Goal: Transaction & Acquisition: Purchase product/service

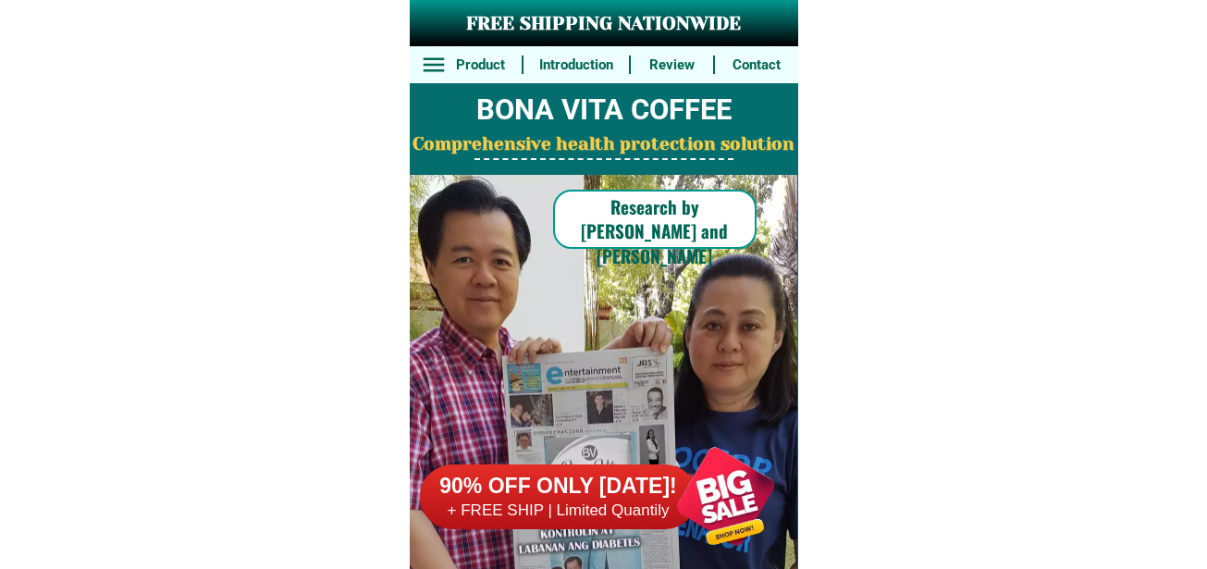
click at [748, 513] on div at bounding box center [725, 496] width 145 height 145
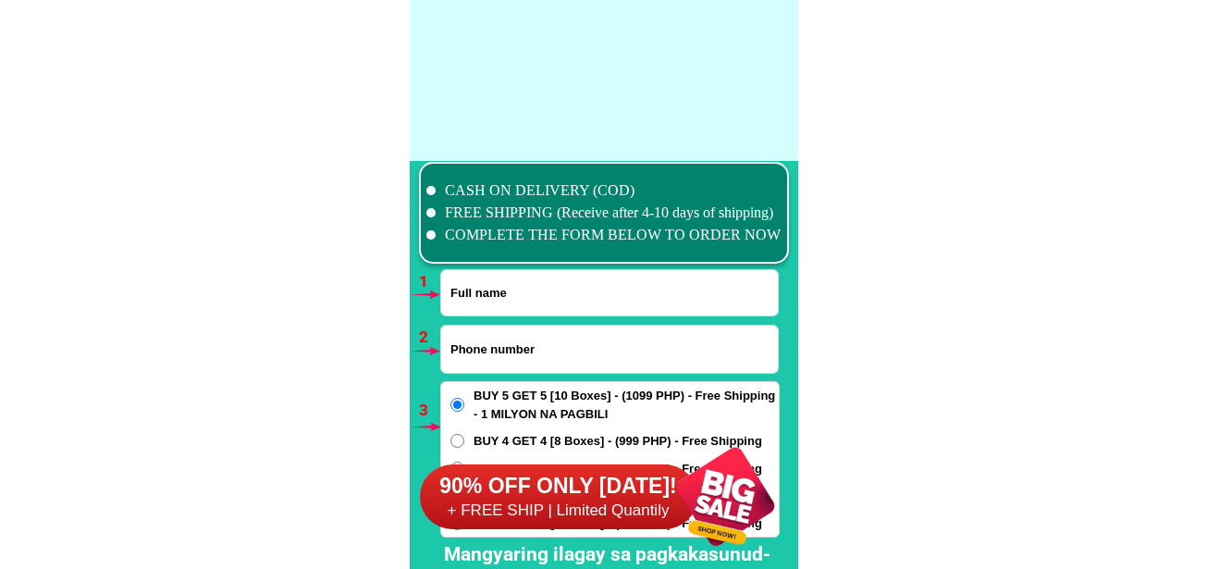
scroll to position [13606, 0]
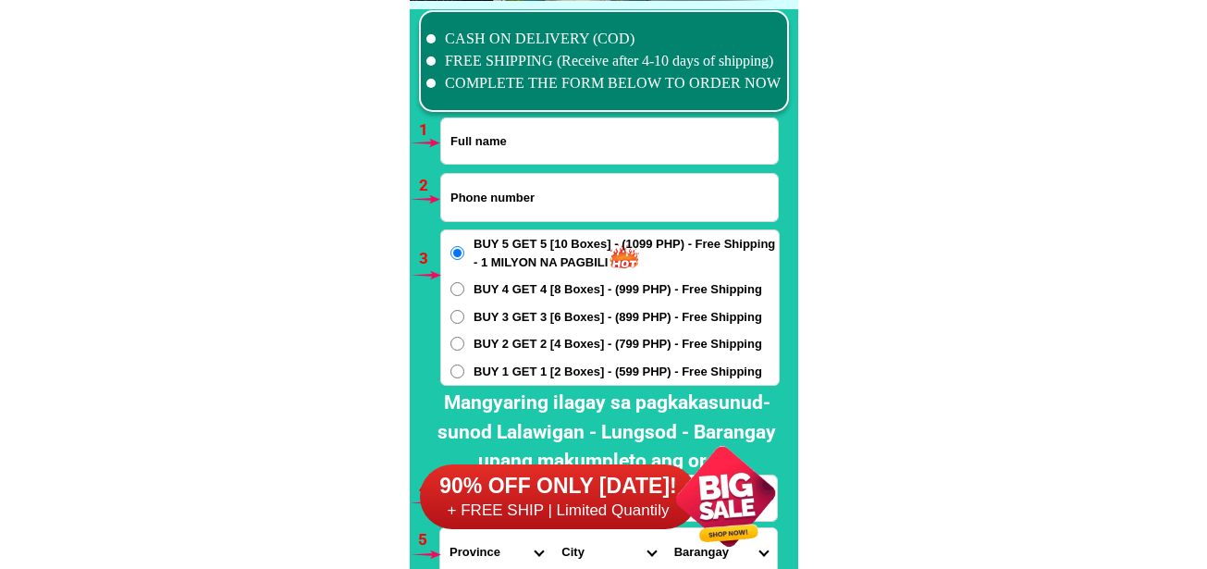
click at [522, 180] on input "Input phone_number" at bounding box center [609, 197] width 337 height 47
click at [525, 146] on input "Input full_name" at bounding box center [609, 140] width 337 height 45
paste input "[PERSON_NAME][GEOGRAPHIC_DATA]"
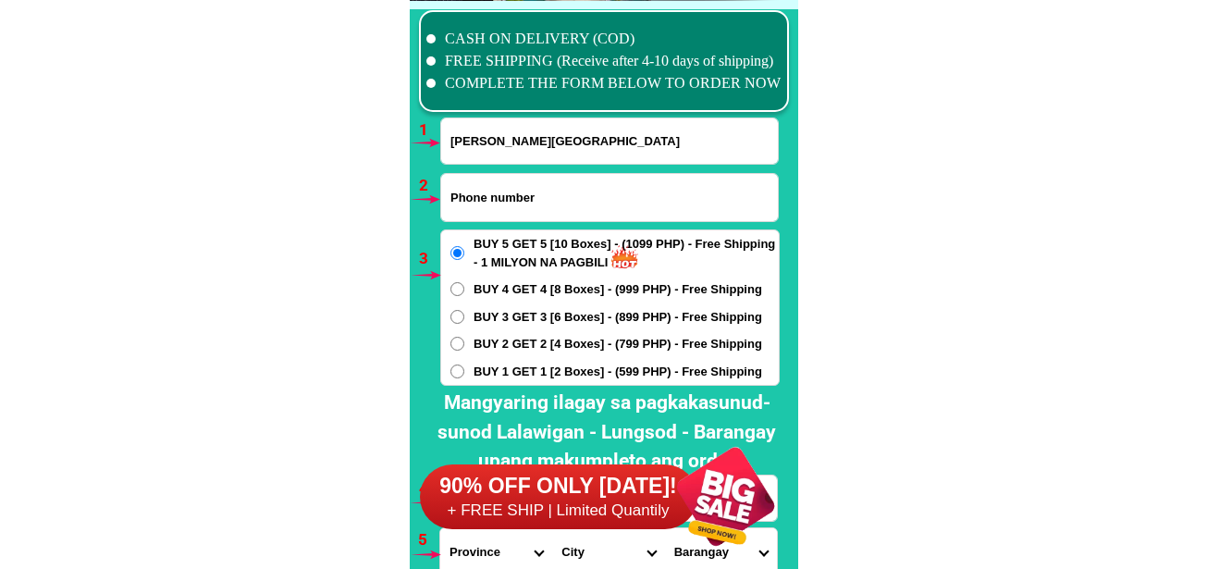
drag, startPoint x: 488, startPoint y: 129, endPoint x: 256, endPoint y: 181, distance: 237.2
paste input "[PERSON_NAME]"
type input "[PERSON_NAME]"
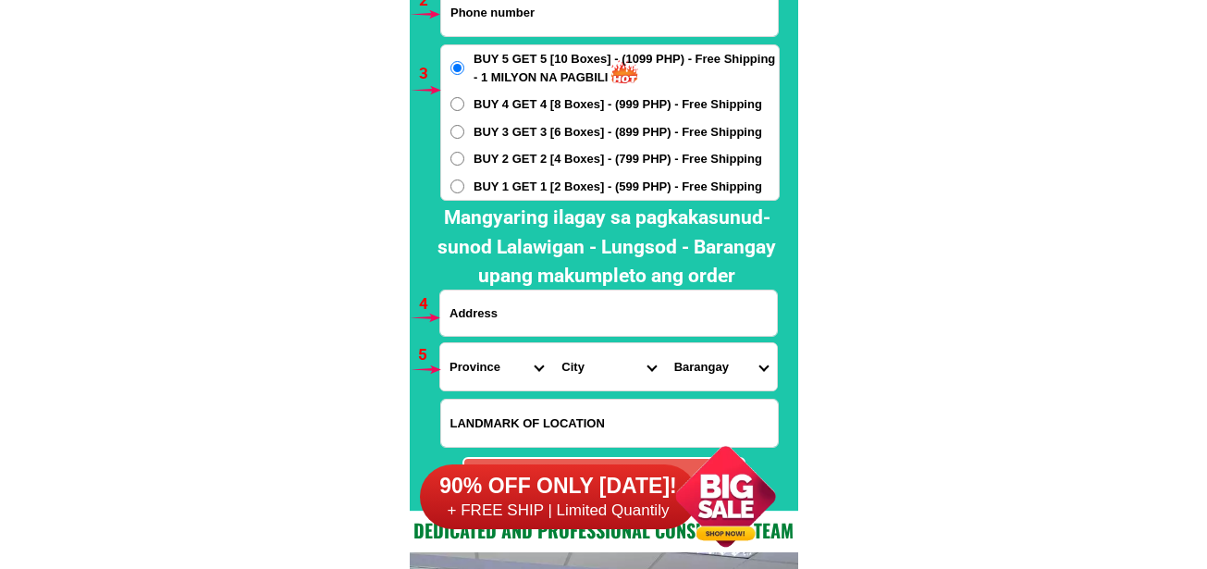
click at [524, 315] on input "Input address" at bounding box center [608, 313] width 337 height 45
paste input "[GEOGRAPHIC_DATA][PERSON_NAME], Pasok [PERSON_NAME] left side,[PERSON_NAME]"
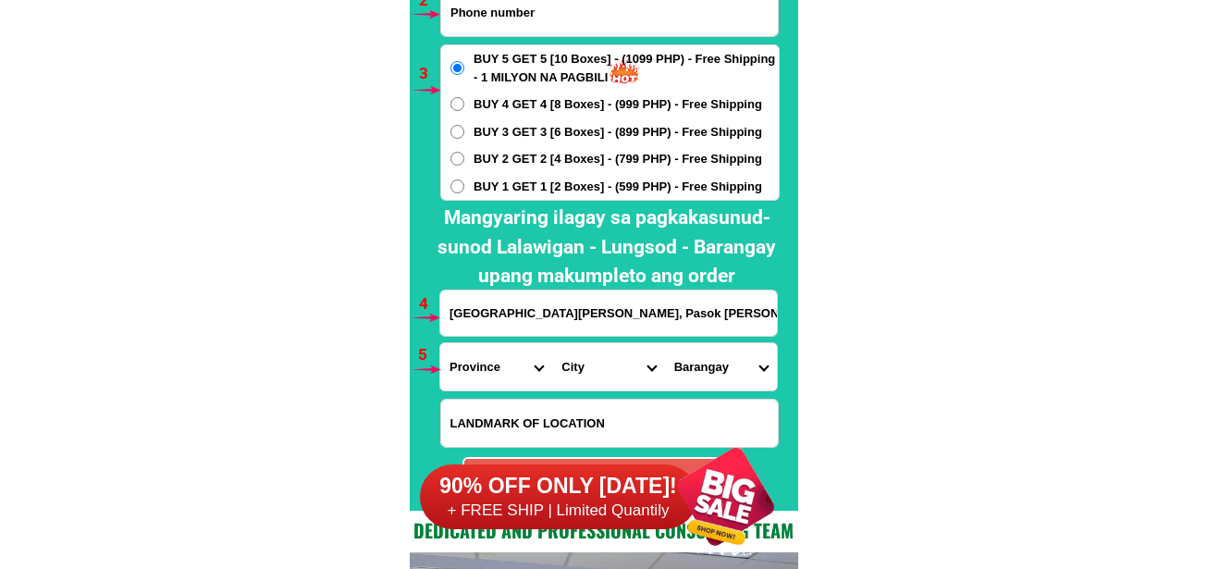
scroll to position [0, 73]
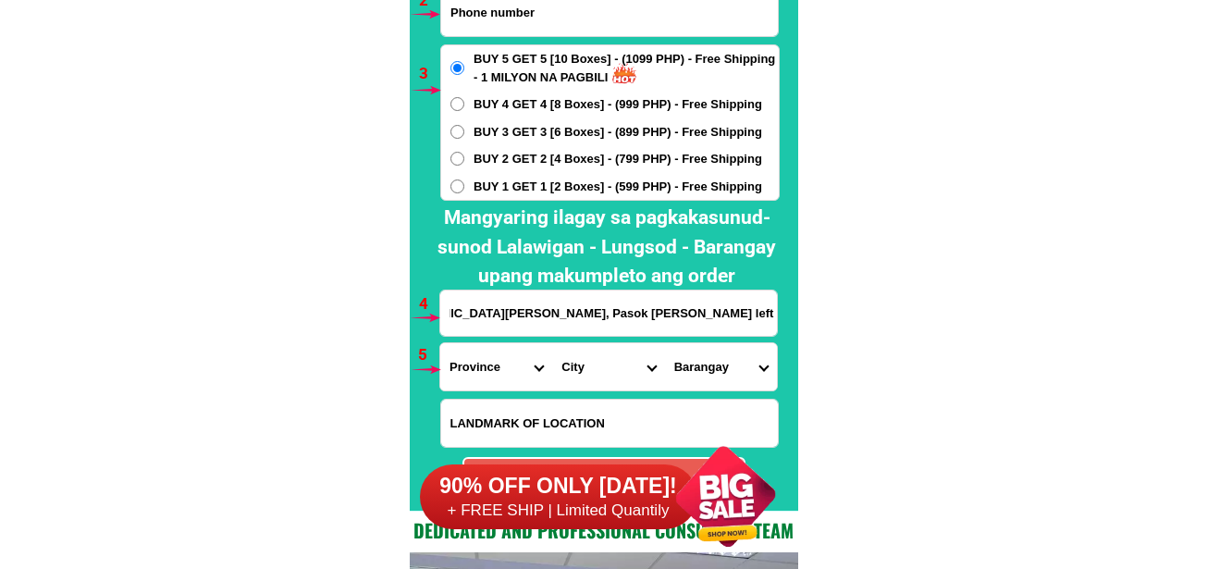
type input "[GEOGRAPHIC_DATA][PERSON_NAME], Pasok [PERSON_NAME] left side,[PERSON_NAME]"
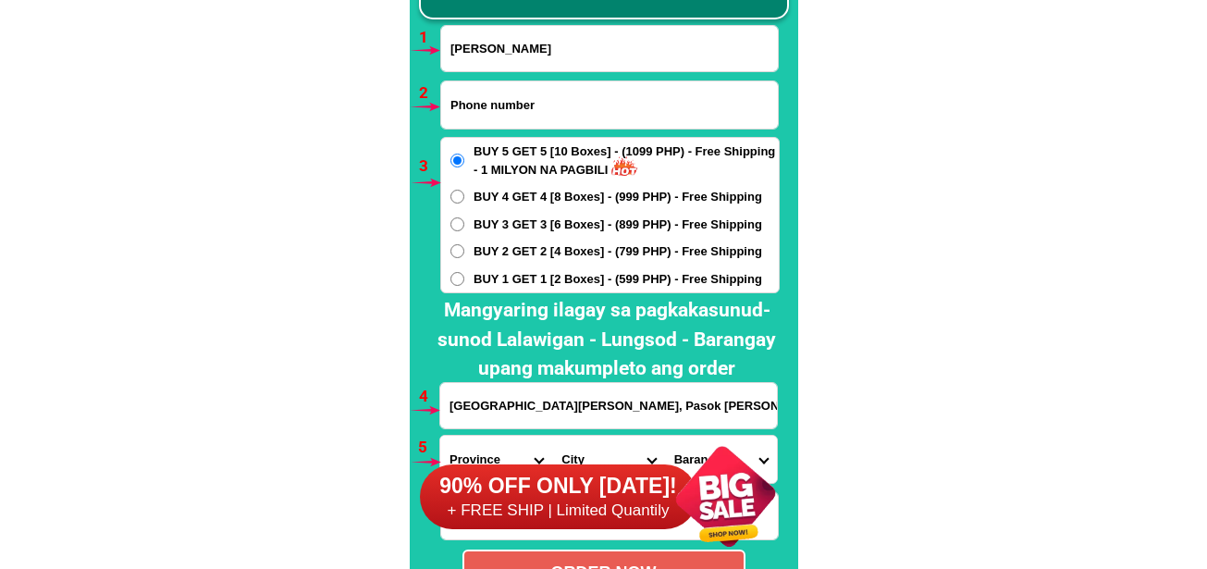
click at [509, 115] on input "Input phone_number" at bounding box center [609, 104] width 337 height 47
paste input "09384273812"
type input "09384273812"
click at [497, 399] on input "[GEOGRAPHIC_DATA][PERSON_NAME], Pasok [PERSON_NAME] left side,[PERSON_NAME]" at bounding box center [608, 405] width 337 height 45
click at [526, 405] on input "[GEOGRAPHIC_DATA][PERSON_NAME], Pasok [PERSON_NAME] left side,[PERSON_NAME]" at bounding box center [608, 405] width 337 height 45
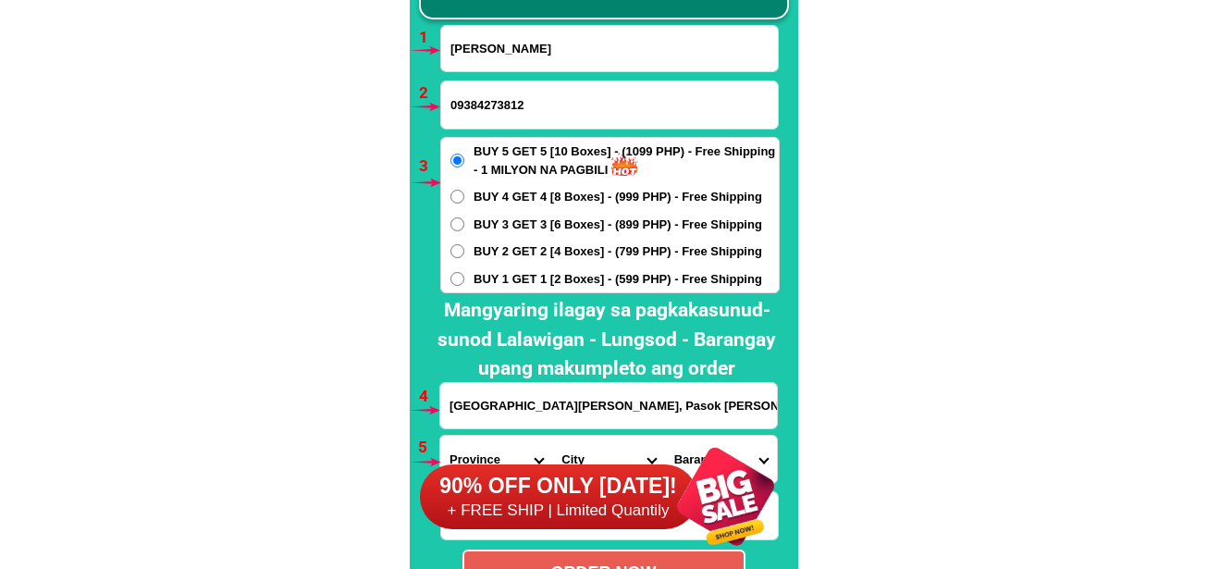
click at [449, 405] on input "[GEOGRAPHIC_DATA][PERSON_NAME], Pasok [PERSON_NAME] left side,[PERSON_NAME]" at bounding box center [608, 405] width 337 height 45
paste input "tabi nghardware,left side ,pasok kayo [PERSON_NAME], [PERSON_NAME] sa [PERSON_N…"
type input "tabi nghardware,left side ,pasok kayo [PERSON_NAME], [PERSON_NAME] sa [PERSON_N…"
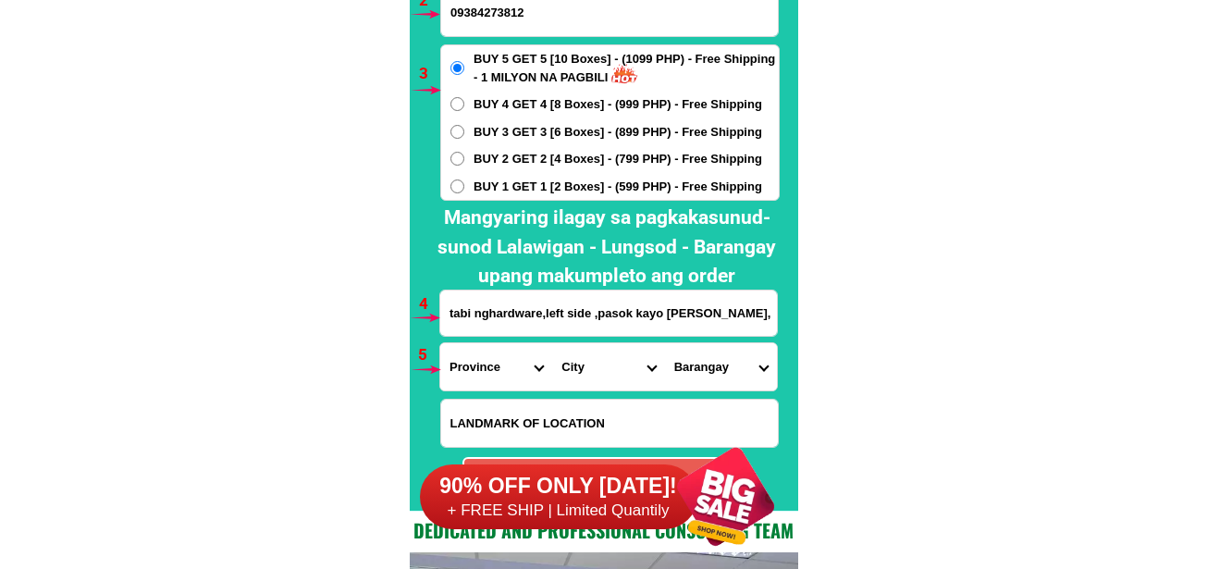
click at [479, 374] on select "Province [GEOGRAPHIC_DATA] [GEOGRAPHIC_DATA] [GEOGRAPHIC_DATA] [GEOGRAPHIC_DATA…" at bounding box center [496, 366] width 112 height 47
select select "63_993"
click at [440, 343] on select "Province [GEOGRAPHIC_DATA] [GEOGRAPHIC_DATA] [GEOGRAPHIC_DATA] [GEOGRAPHIC_DATA…" at bounding box center [496, 366] width 112 height 47
drag, startPoint x: 578, startPoint y: 365, endPoint x: 580, endPoint y: 352, distance: 13.1
click at [578, 365] on select "City Angono Antipolo-city [GEOGRAPHIC_DATA] [GEOGRAPHIC_DATA] [GEOGRAPHIC_DATA]…" at bounding box center [608, 366] width 112 height 47
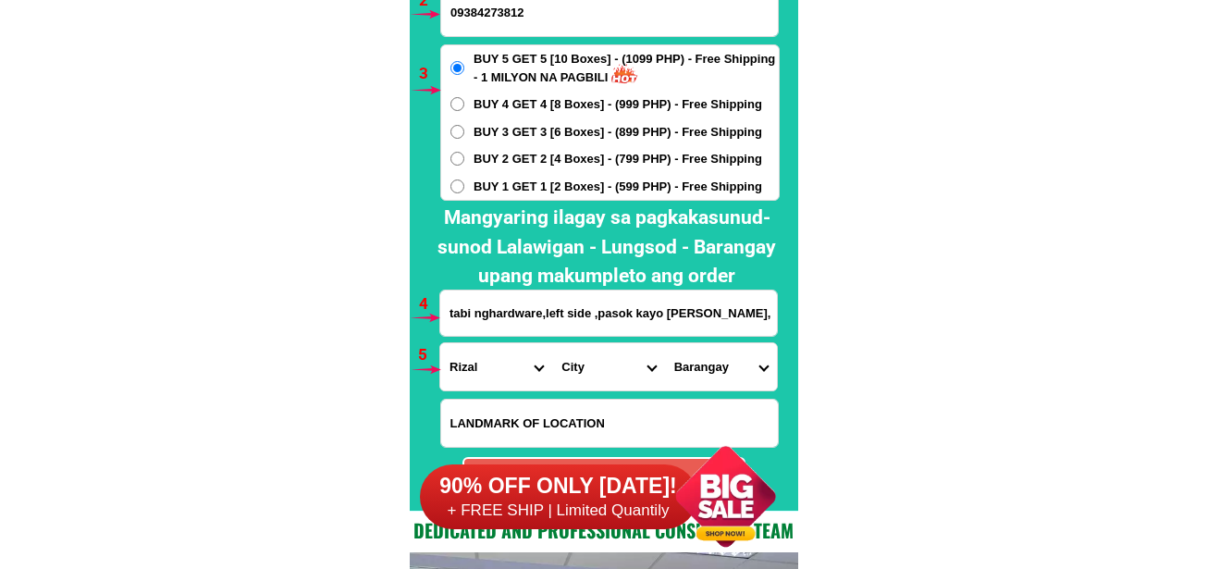
select select "63_9933587"
click at [552, 343] on select "City Angono Antipolo-city [GEOGRAPHIC_DATA] [GEOGRAPHIC_DATA] [GEOGRAPHIC_DATA]…" at bounding box center [608, 366] width 112 height 47
click at [718, 371] on select "Barangay Balite (pob.) [GEOGRAPHIC_DATA][PERSON_NAME] Mascap [PERSON_NAME][GEOG…" at bounding box center [721, 366] width 112 height 47
drag, startPoint x: 716, startPoint y: 378, endPoint x: 716, endPoint y: 363, distance: 15.7
click at [716, 377] on select "Barangay Balite (pob.) [GEOGRAPHIC_DATA][PERSON_NAME] Mascap [PERSON_NAME][GEOG…" at bounding box center [721, 366] width 112 height 47
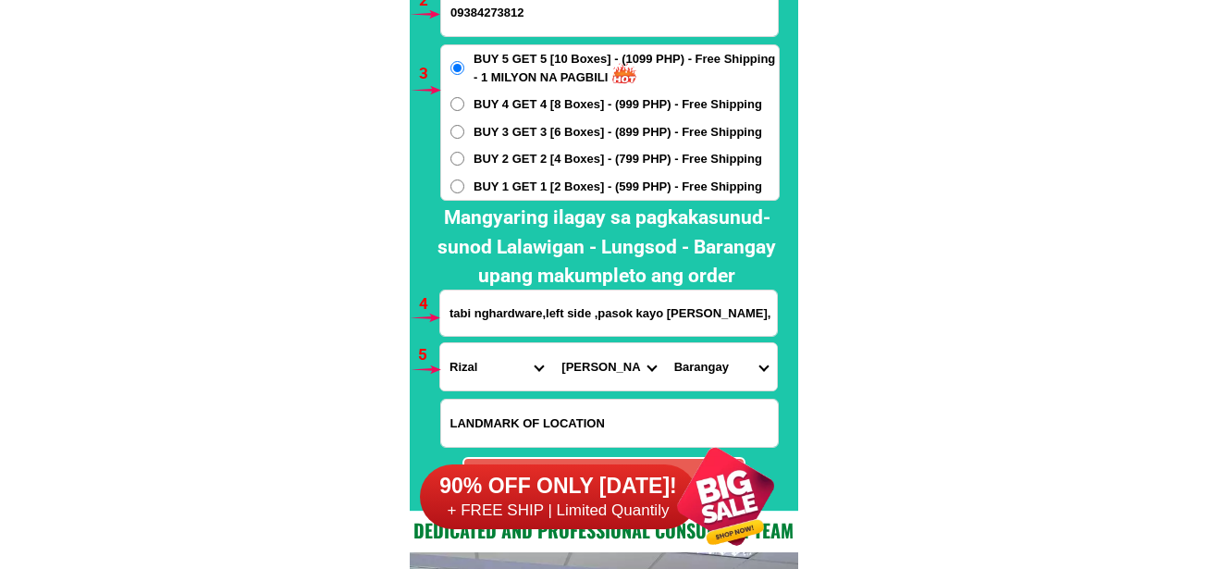
select select "63_99335872464"
click at [665, 343] on select "Barangay Balite (pob.) [GEOGRAPHIC_DATA][PERSON_NAME] Mascap [PERSON_NAME][GEOG…" at bounding box center [721, 366] width 112 height 47
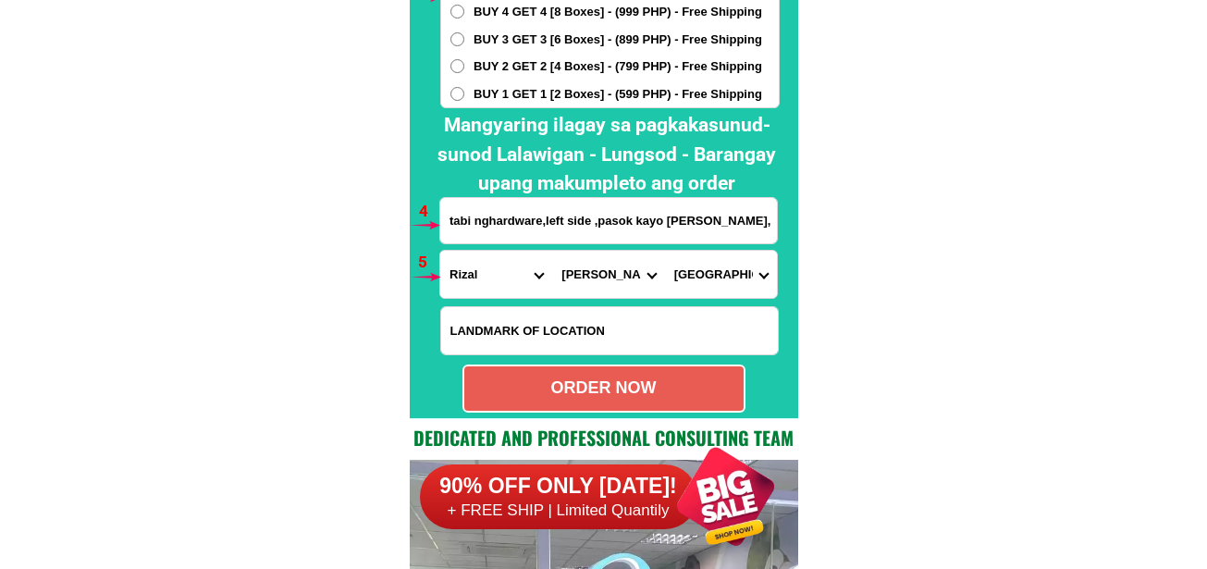
click at [656, 390] on div "ORDER NOW" at bounding box center [603, 388] width 279 height 25
radio input "true"
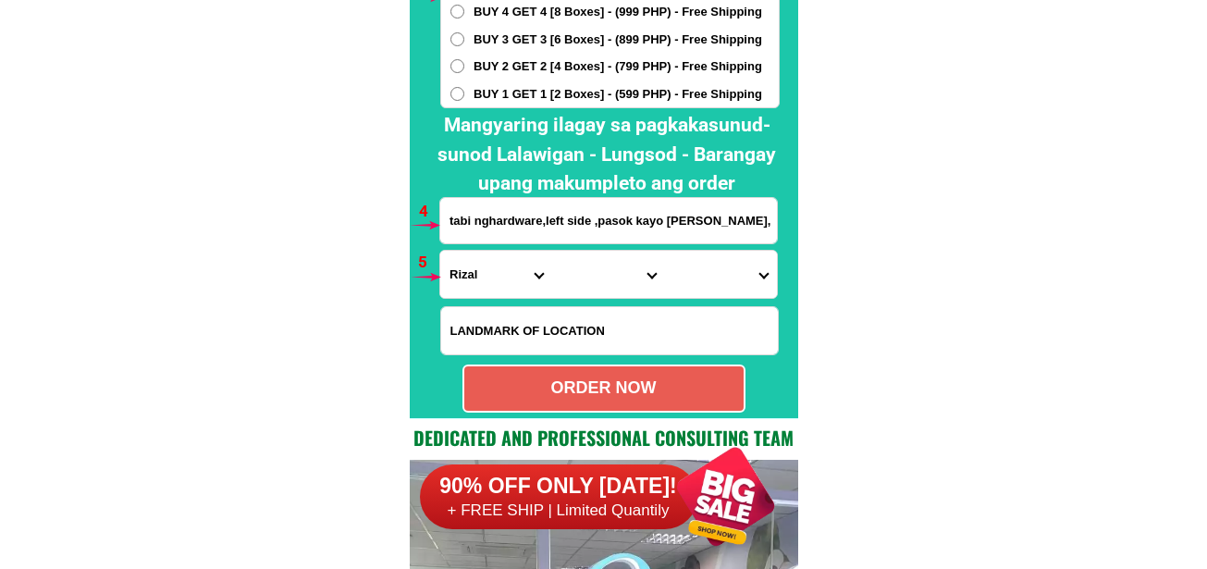
scroll to position [13606, 0]
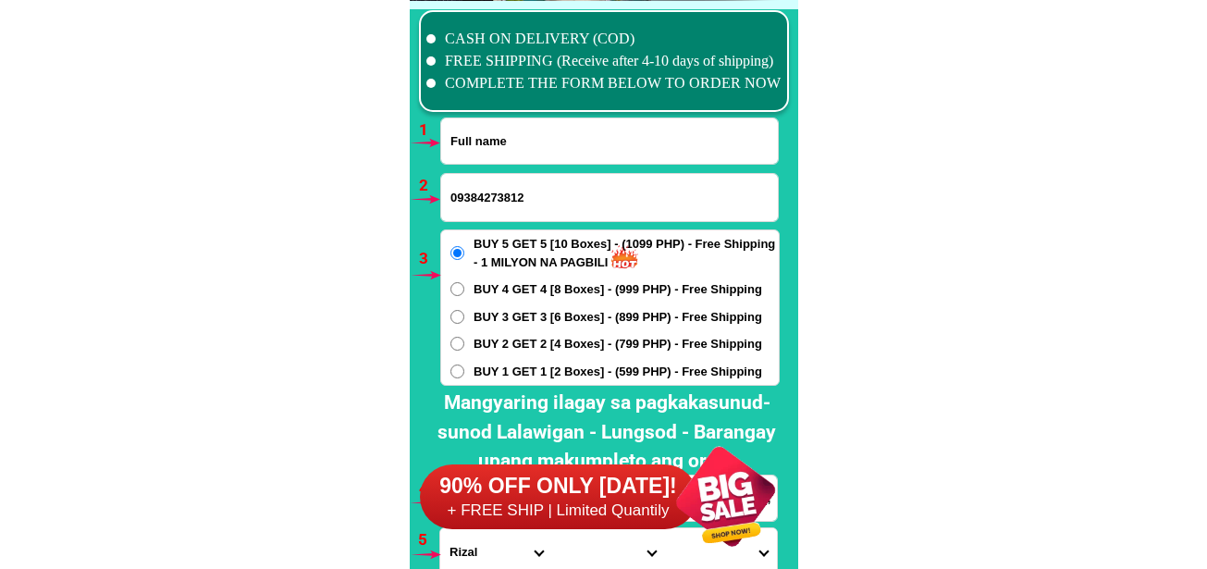
click at [491, 140] on input "Input full_name" at bounding box center [609, 140] width 337 height 45
paste input "[PERSON_NAME]"
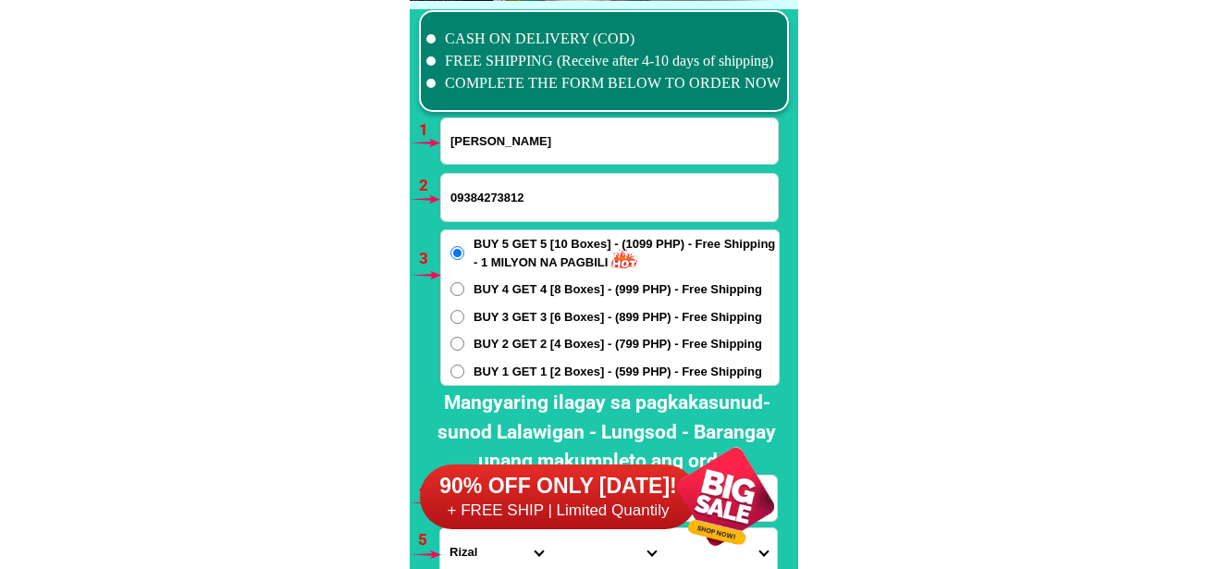
type input "[PERSON_NAME]"
click at [493, 200] on input "09384273812" at bounding box center [609, 197] width 337 height 47
paste input "09282957817"
type input "09282957817"
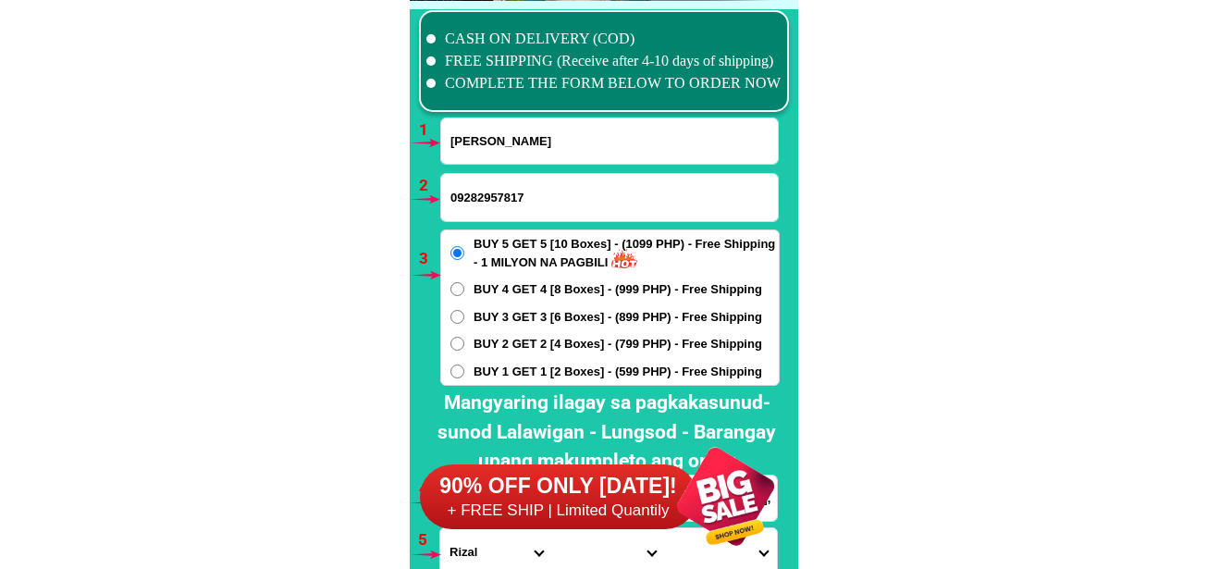
scroll to position [13698, 0]
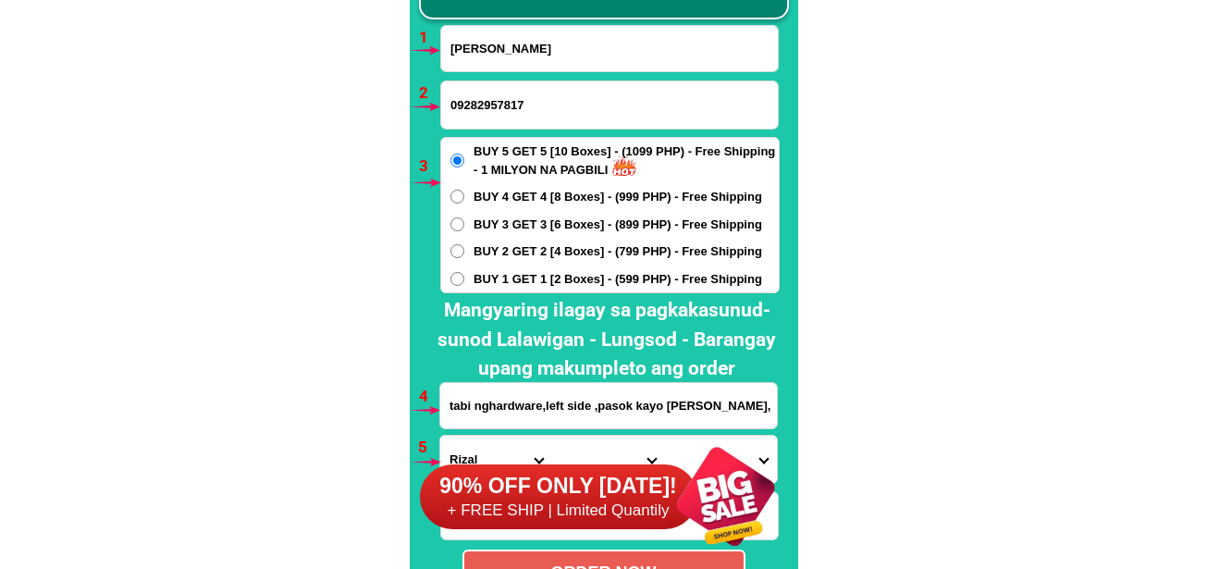
click at [509, 190] on span "BUY 4 GET 4 [8 Boxes] - (999 PHP) - Free Shipping" at bounding box center [618, 197] width 289 height 19
click at [464, 190] on input "BUY 4 GET 4 [8 Boxes] - (999 PHP) - Free Shipping" at bounding box center [458, 197] width 14 height 14
radio input "true"
click at [548, 405] on input "tabi nghardware,left side ,pasok kayo [PERSON_NAME], [PERSON_NAME] sa [PERSON_N…" at bounding box center [608, 405] width 337 height 45
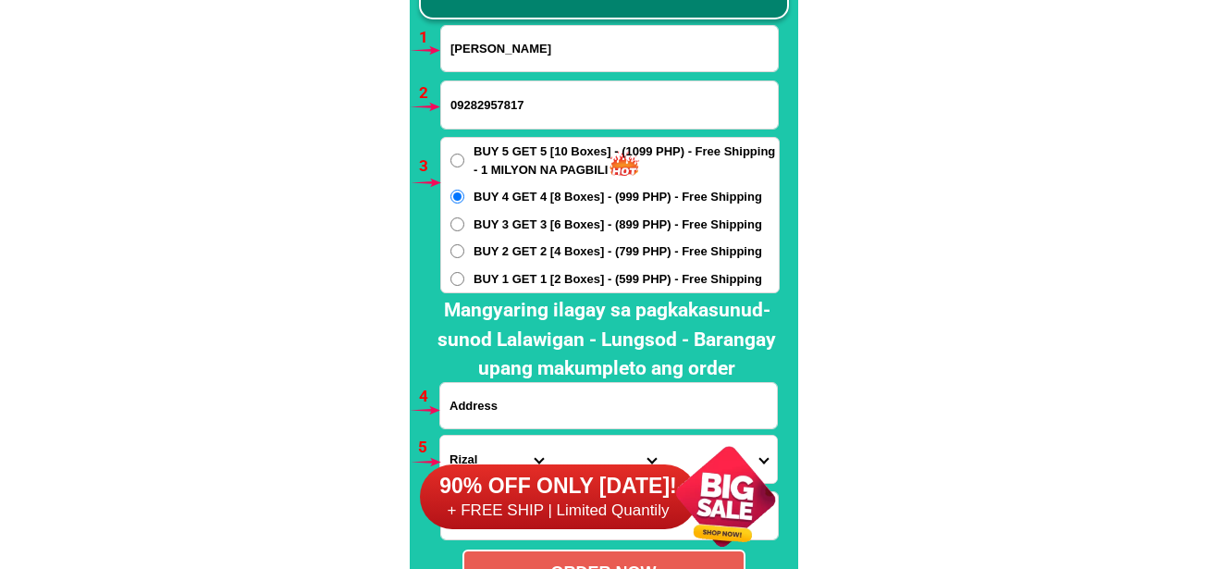
paste input "city time square [PERSON_NAME] lapu2. City"land [GEOGRAPHIC_DATA] time square […"
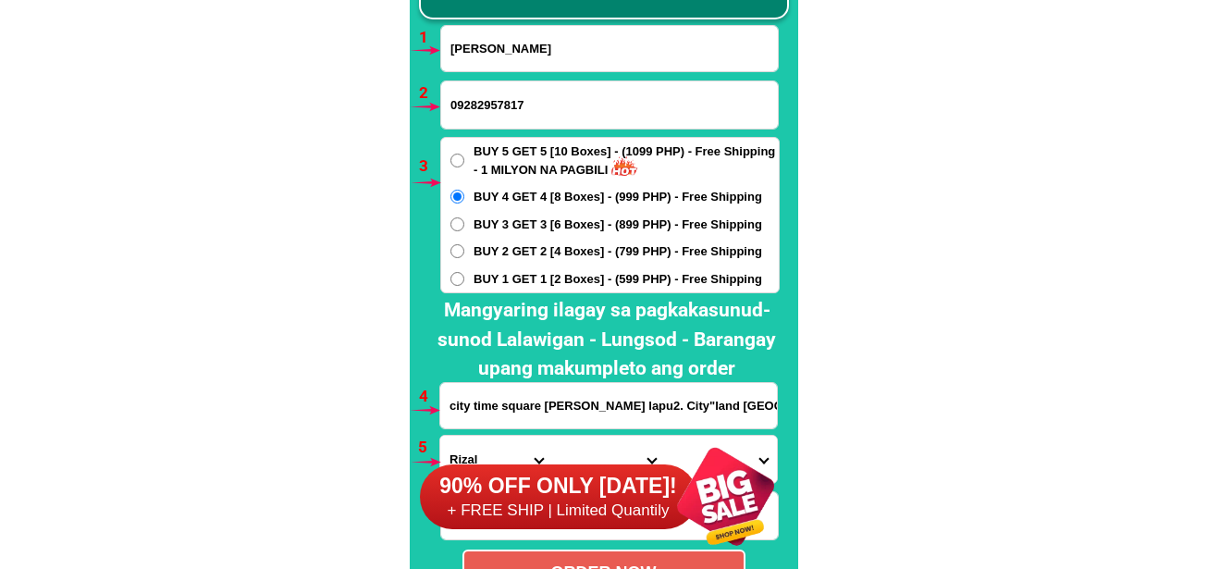
scroll to position [0, 100]
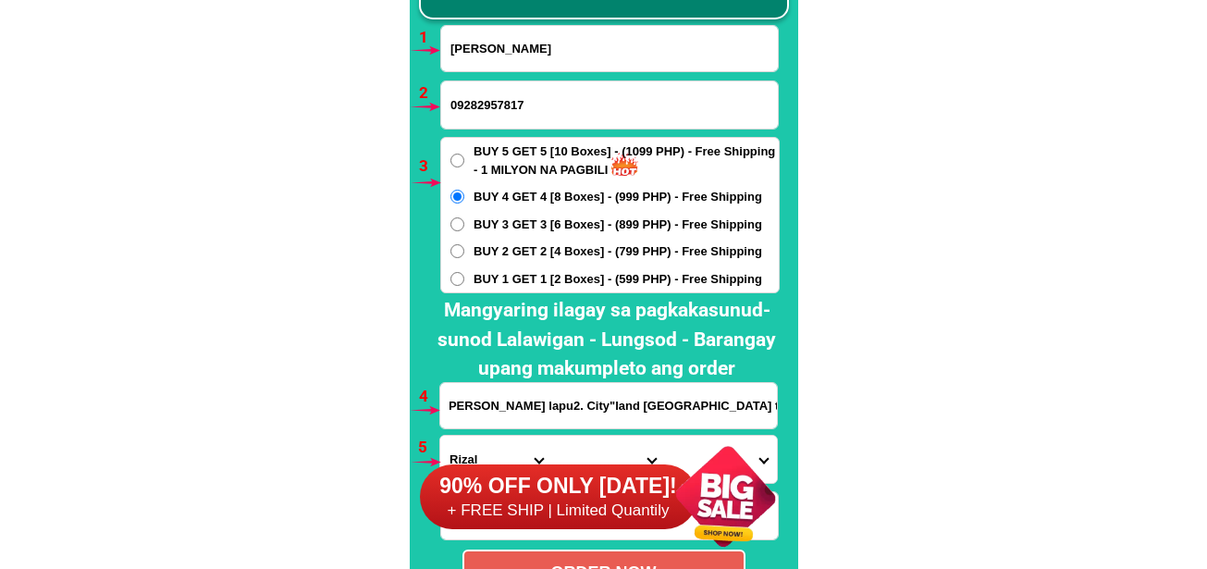
type input "city time square [PERSON_NAME] lapu2. City"land [GEOGRAPHIC_DATA] time square […"
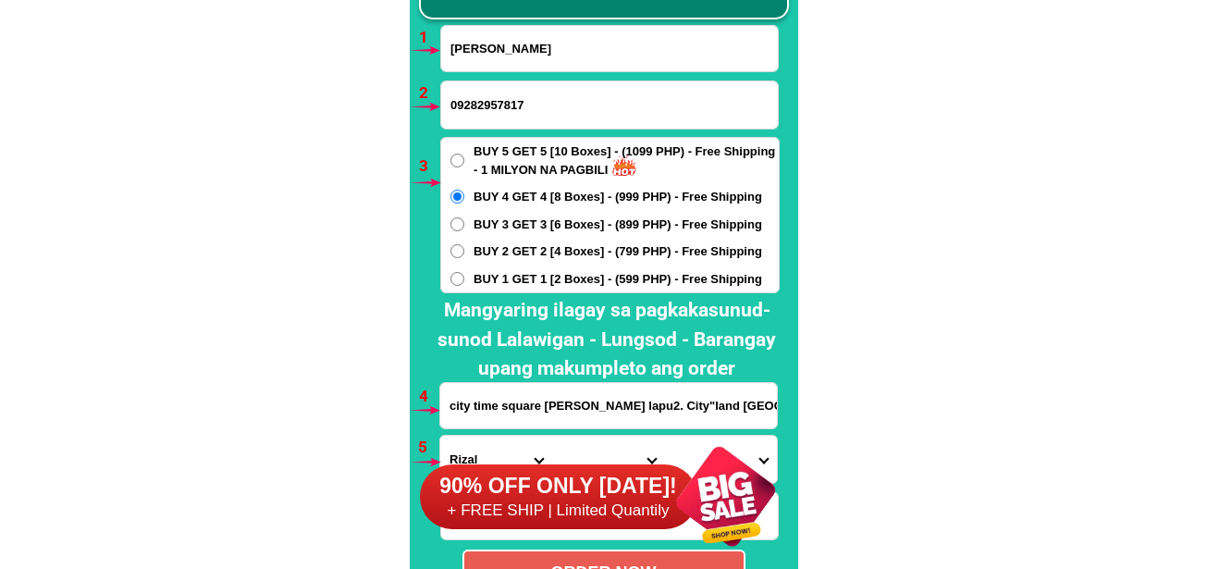
scroll to position [13791, 0]
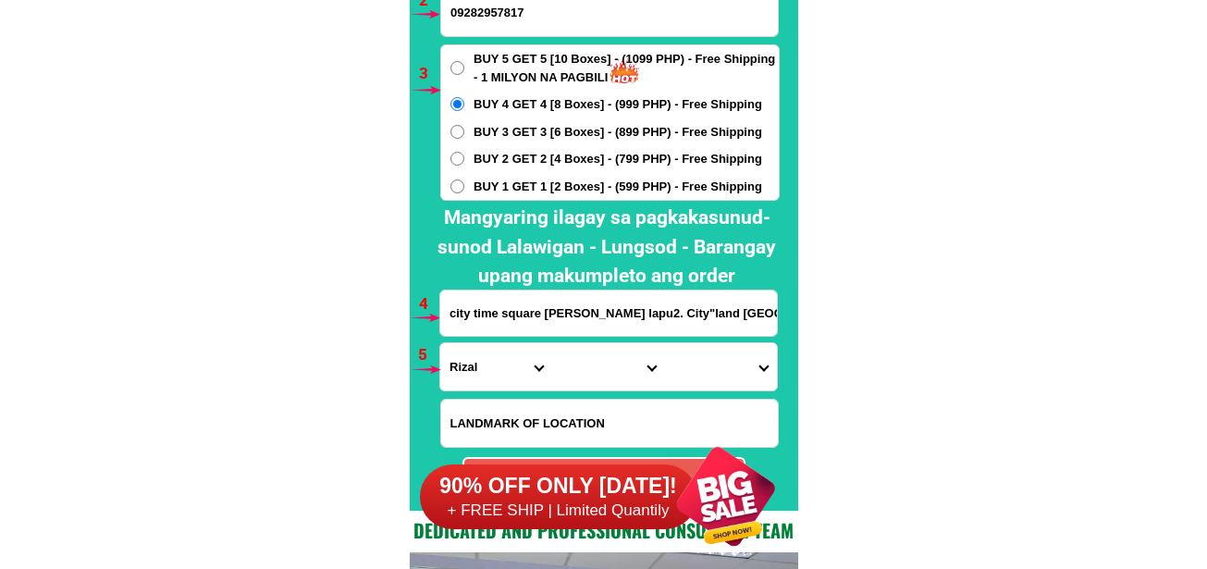
drag, startPoint x: 495, startPoint y: 374, endPoint x: 494, endPoint y: 343, distance: 30.5
click at [495, 374] on select "Province [GEOGRAPHIC_DATA] [GEOGRAPHIC_DATA] [GEOGRAPHIC_DATA] [GEOGRAPHIC_DATA…" at bounding box center [496, 366] width 112 height 47
select select "63_8"
click at [440, 343] on select "Province [GEOGRAPHIC_DATA] [GEOGRAPHIC_DATA] [GEOGRAPHIC_DATA] [GEOGRAPHIC_DATA…" at bounding box center [496, 366] width 112 height 47
click at [581, 380] on select "City Alcoy [GEOGRAPHIC_DATA] [GEOGRAPHIC_DATA] [GEOGRAPHIC_DATA] [GEOGRAPHIC_DA…" at bounding box center [608, 366] width 112 height 47
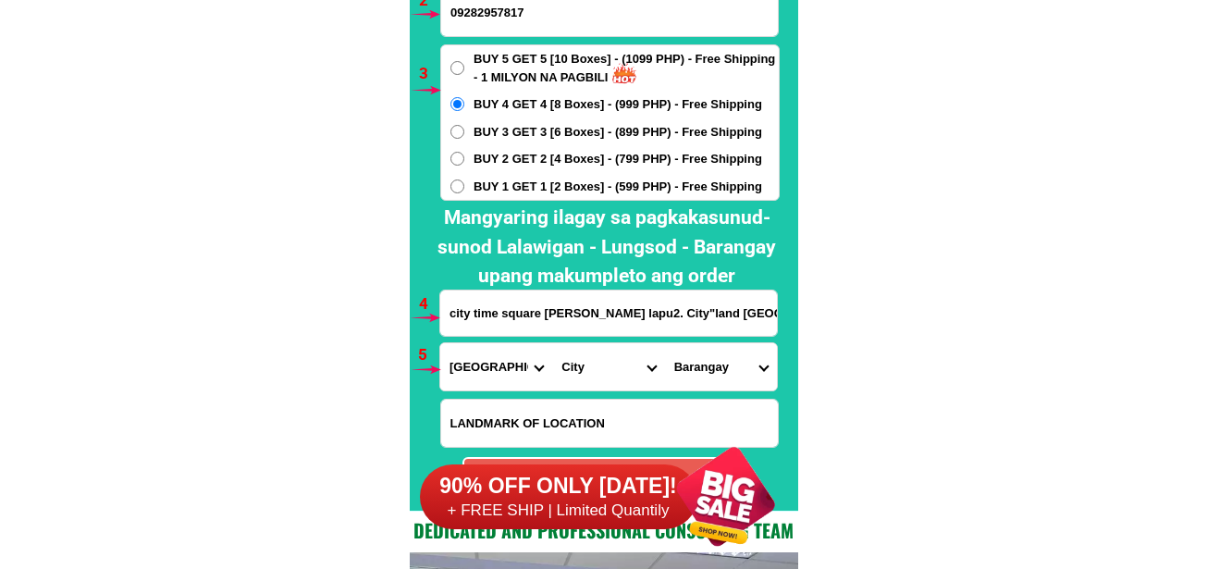
select select "63_83104"
click at [552, 343] on select "City Alcoy [GEOGRAPHIC_DATA] [GEOGRAPHIC_DATA] [GEOGRAPHIC_DATA] [GEOGRAPHIC_DA…" at bounding box center [608, 366] width 112 height 47
drag, startPoint x: 752, startPoint y: 348, endPoint x: 741, endPoint y: 365, distance: 20.8
click at [752, 354] on select "Barangay Agus Babag Bankal Baring [PERSON_NAME] Buaya Calawisan Canjulao Caubia…" at bounding box center [721, 366] width 112 height 47
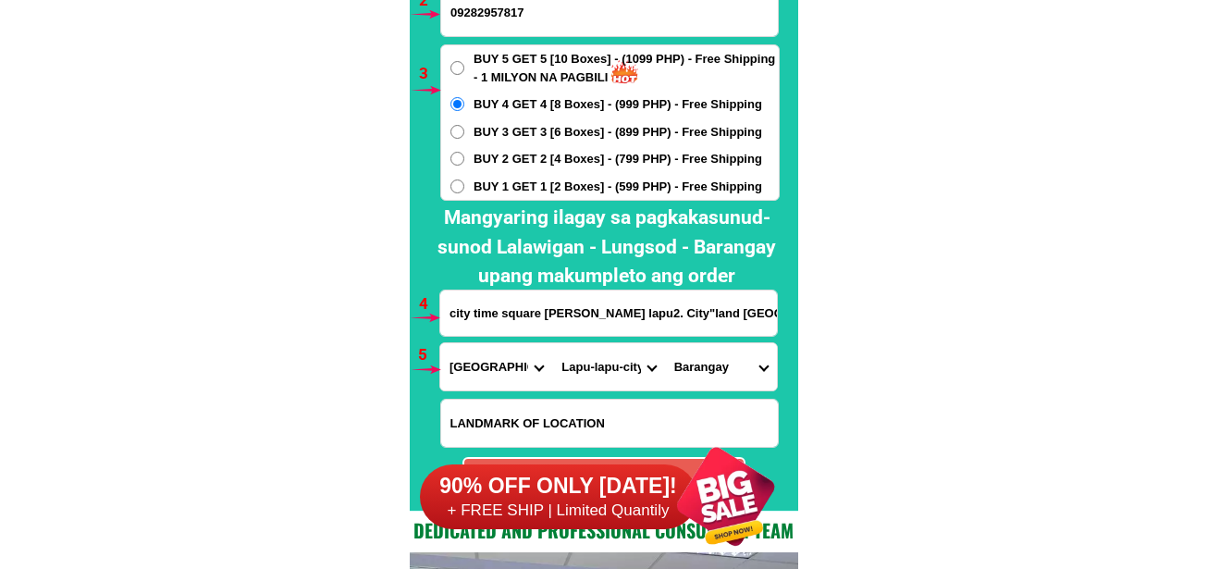
select select "63_83104834"
click at [665, 343] on select "Barangay Agus Babag Bankal Baring [PERSON_NAME] Buaya Calawisan Canjulao Caubia…" at bounding box center [721, 366] width 112 height 47
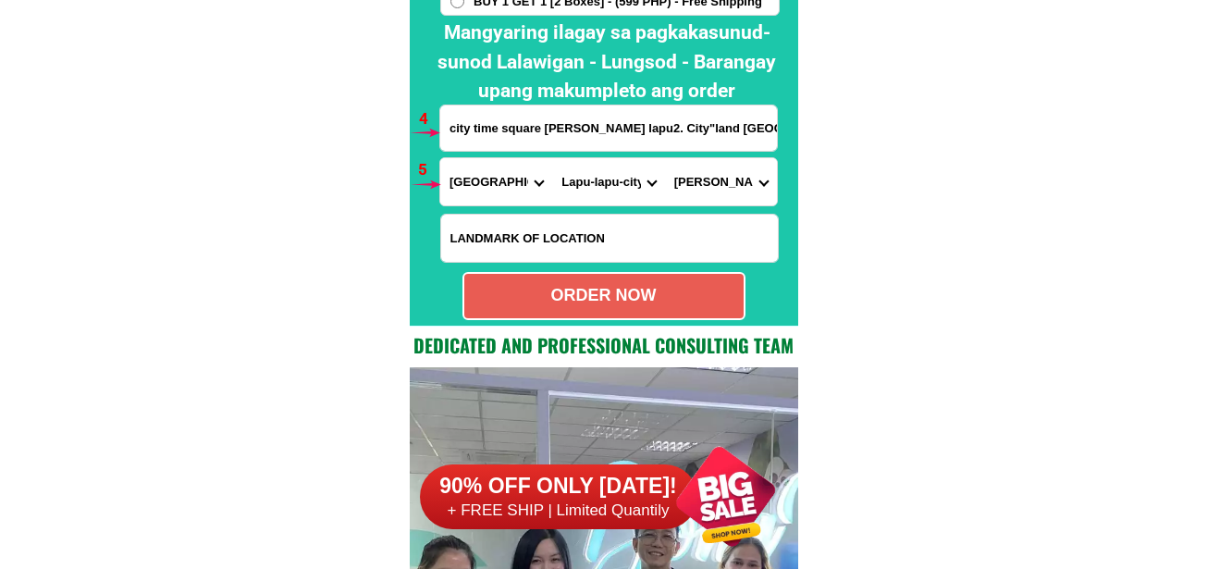
click at [662, 312] on div "ORDER NOW" at bounding box center [604, 296] width 283 height 48
radio input "true"
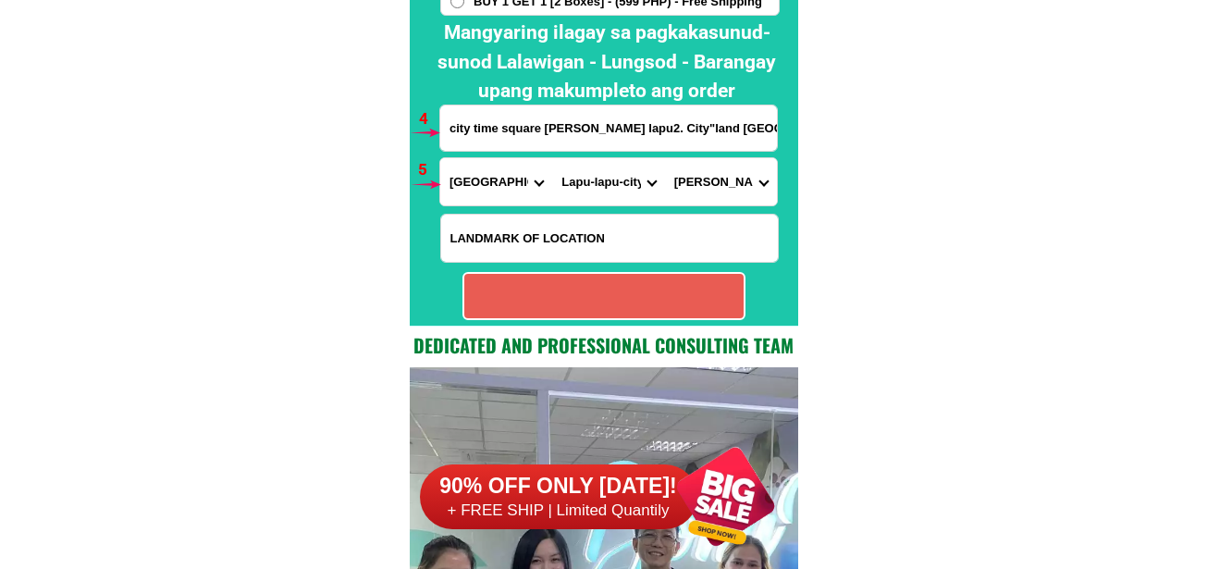
radio input "true"
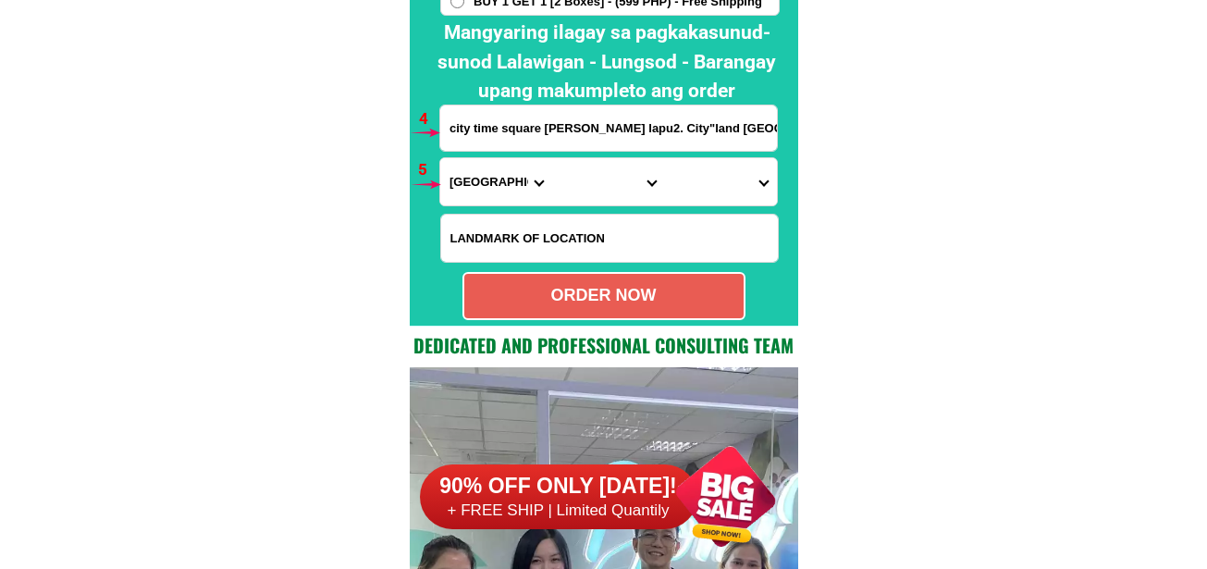
scroll to position [13698, 0]
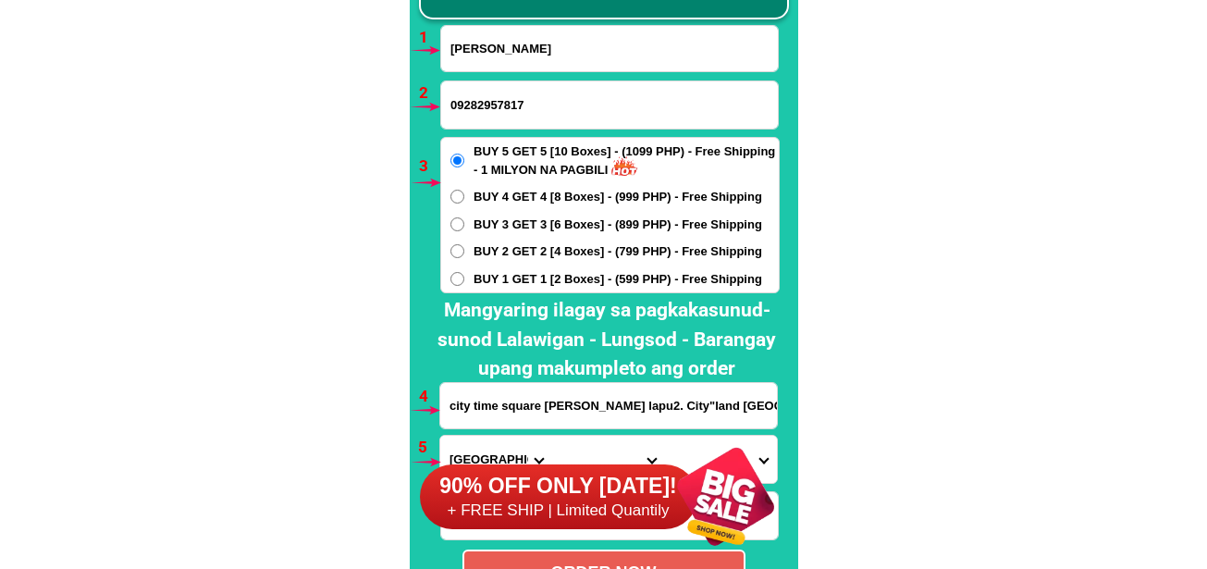
drag, startPoint x: 557, startPoint y: 56, endPoint x: 547, endPoint y: 99, distance: 43.8
click at [557, 56] on input "[PERSON_NAME]" at bounding box center [609, 48] width 337 height 45
paste input "[PERSON_NAME]"
type input "[PERSON_NAME]"
drag, startPoint x: 548, startPoint y: 105, endPoint x: 535, endPoint y: 119, distance: 19.0
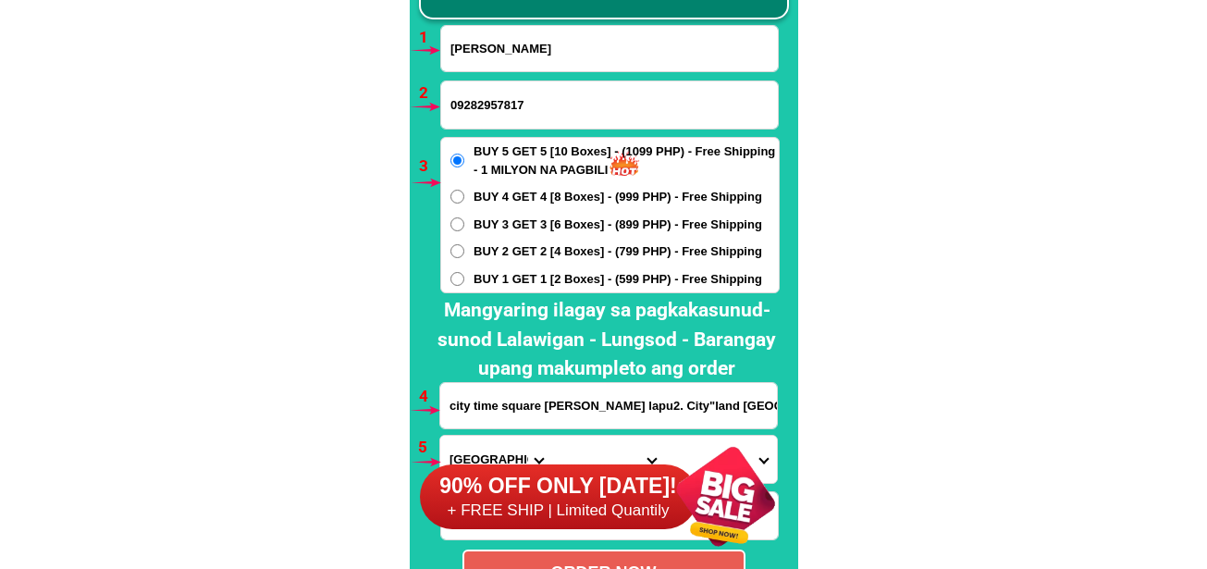
click at [548, 105] on input "09282957817" at bounding box center [609, 104] width 337 height 47
paste input "09279735501"
type input "09279735501"
click at [503, 234] on div "BUY 5 GET 5 [10 Boxes] - (1099 PHP) - Free Shipping - 1 MILYON NA PAGBILI BUY 4…" at bounding box center [610, 215] width 340 height 156
click at [491, 224] on span "BUY 3 GET 3 [6 Boxes] - (899 PHP) - Free Shipping" at bounding box center [618, 225] width 289 height 19
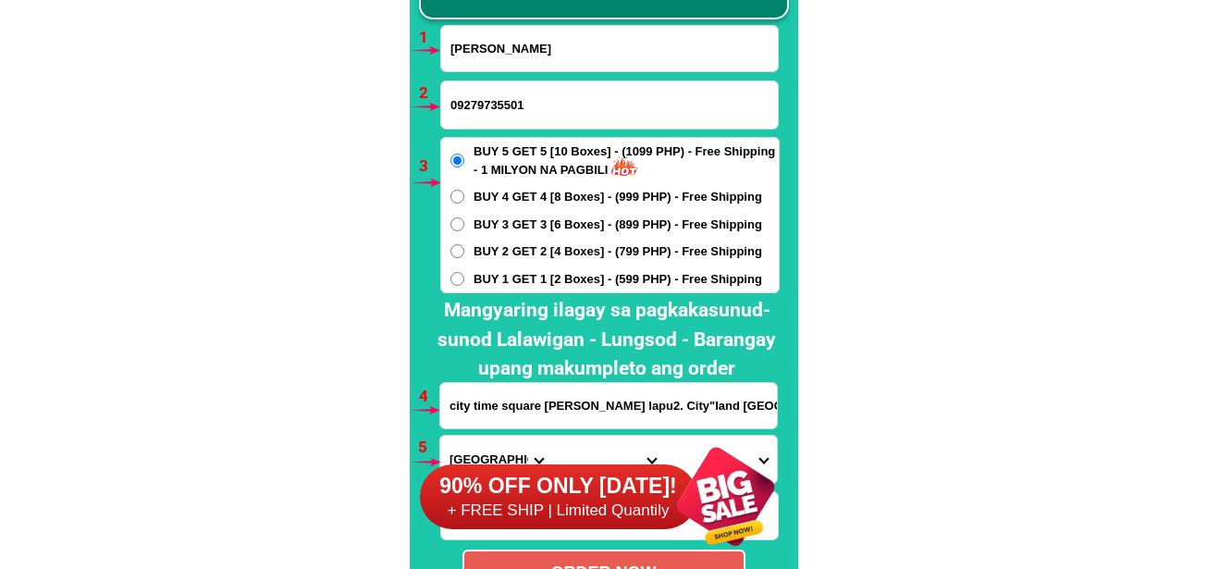
click at [464, 224] on input "BUY 3 GET 3 [6 Boxes] - (899 PHP) - Free Shipping" at bounding box center [458, 224] width 14 height 14
radio input "true"
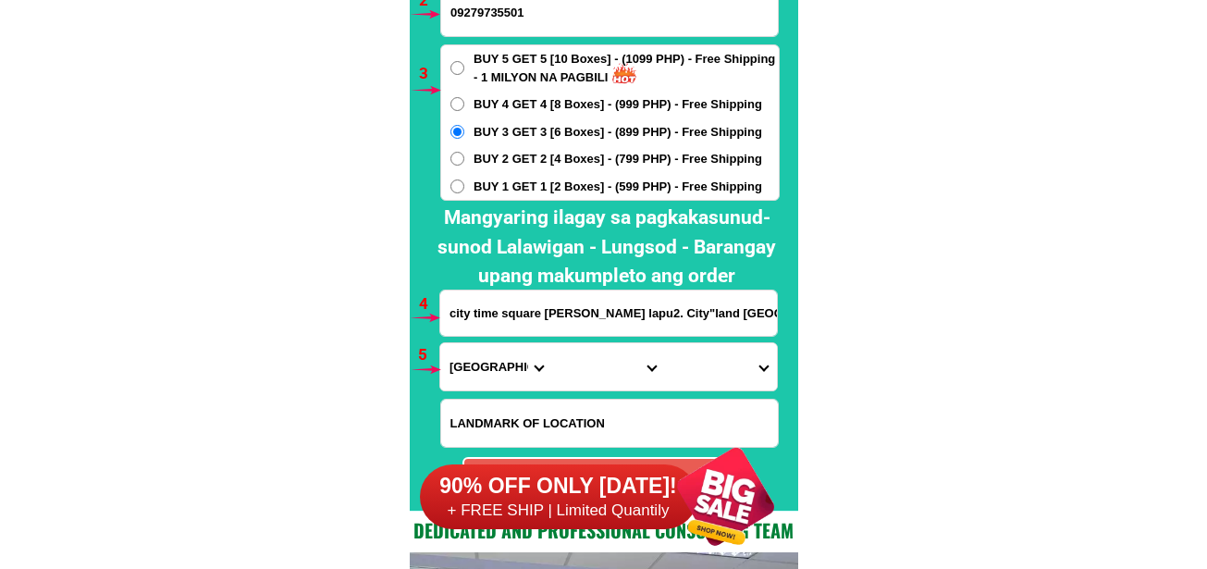
scroll to position [13883, 0]
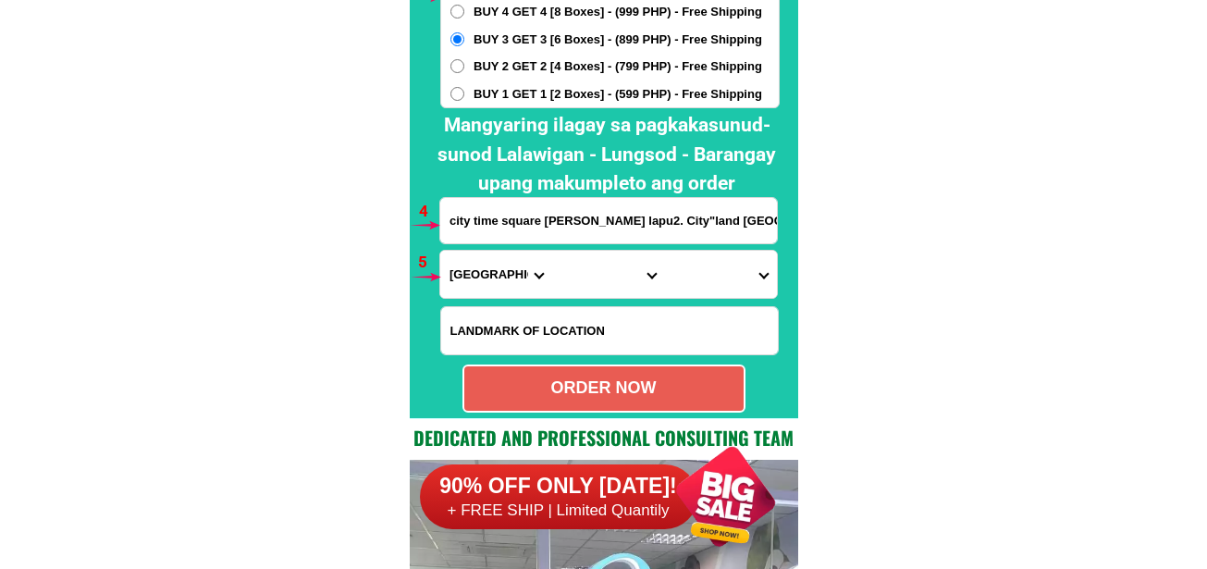
click at [513, 207] on input "city time square [PERSON_NAME] lapu2. City"land [GEOGRAPHIC_DATA] time square […" at bounding box center [608, 220] width 337 height 45
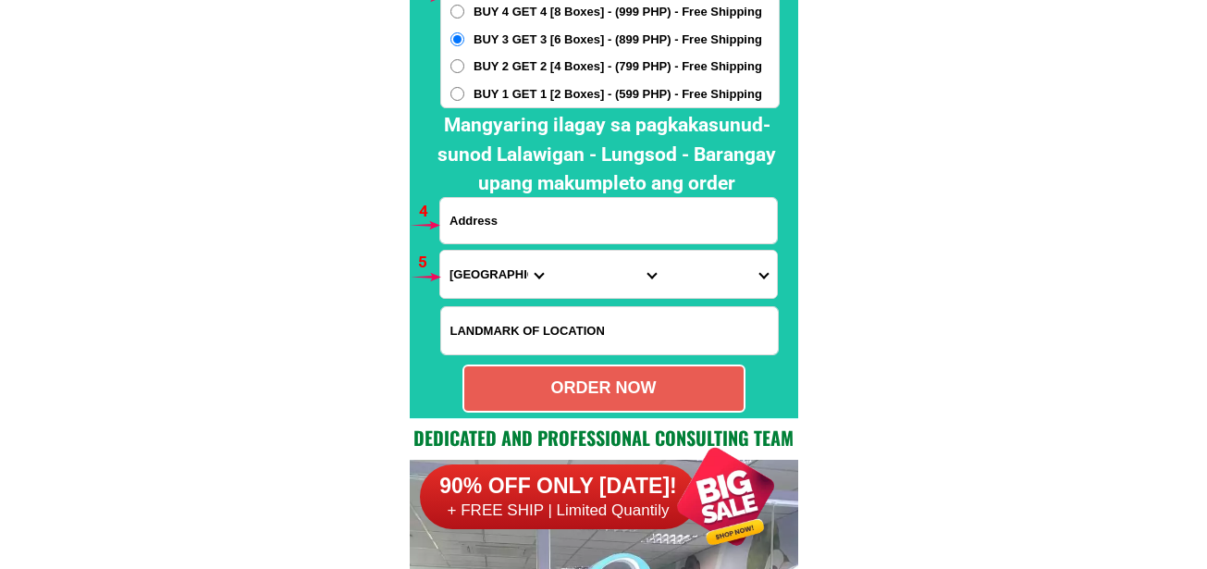
paste input "purok [PERSON_NAME] Brgy sampinit bago city [GEOGRAPHIC_DATA]"
drag, startPoint x: 593, startPoint y: 201, endPoint x: 353, endPoint y: 247, distance: 244.0
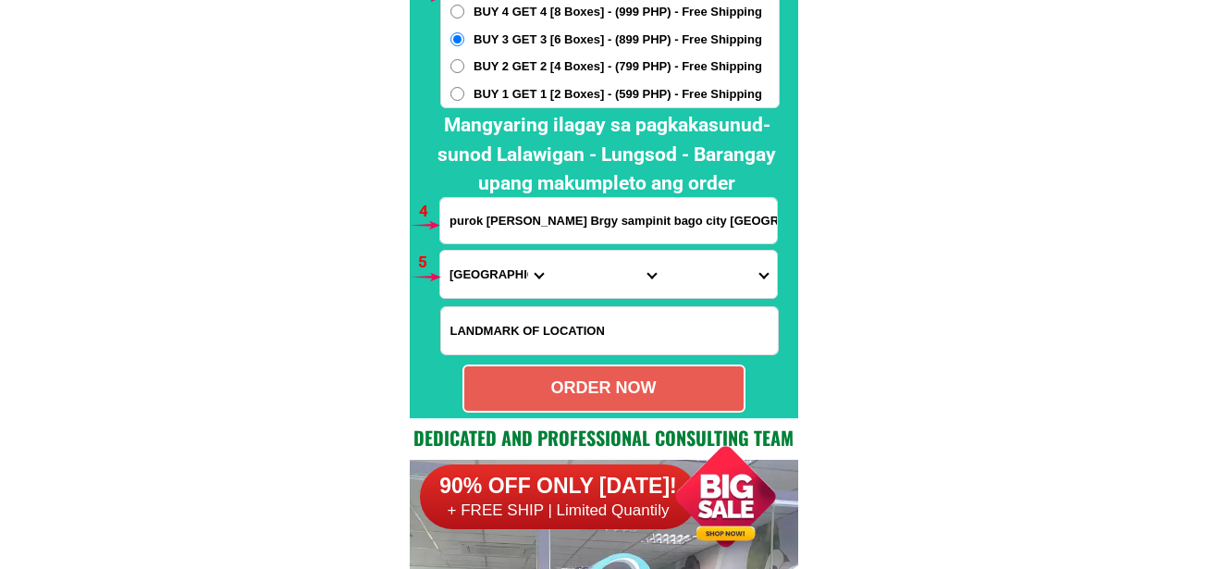
type input "purok [PERSON_NAME] Brgy sampinit bago city [GEOGRAPHIC_DATA]"
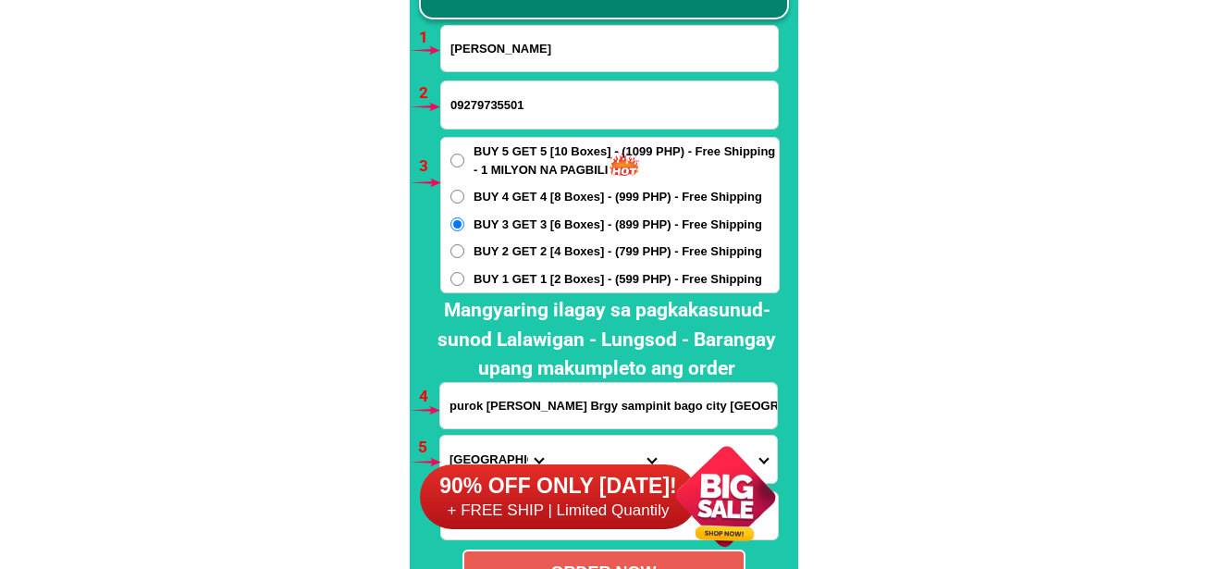
scroll to position [13883, 0]
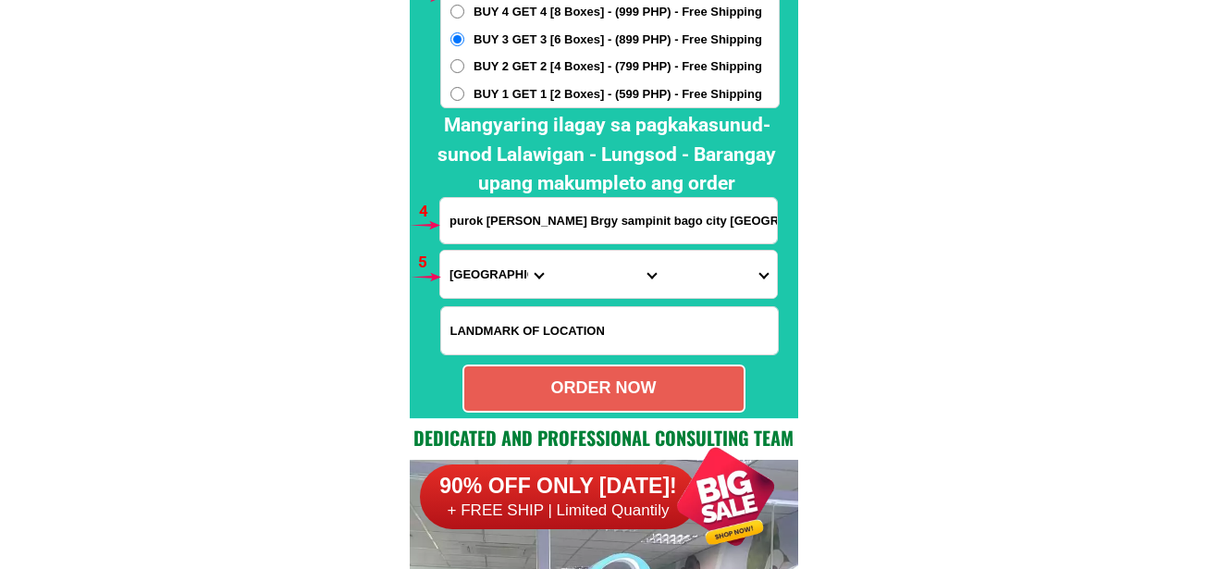
click at [575, 381] on div "ORDER NOW" at bounding box center [603, 388] width 279 height 25
type input "09279735501"
radio input "true"
click at [497, 211] on input "purok [PERSON_NAME] Brgy sampinit bago city [GEOGRAPHIC_DATA]" at bounding box center [608, 220] width 337 height 45
click at [496, 266] on select "Province [GEOGRAPHIC_DATA] [GEOGRAPHIC_DATA] [GEOGRAPHIC_DATA] [GEOGRAPHIC_DATA…" at bounding box center [496, 274] width 112 height 47
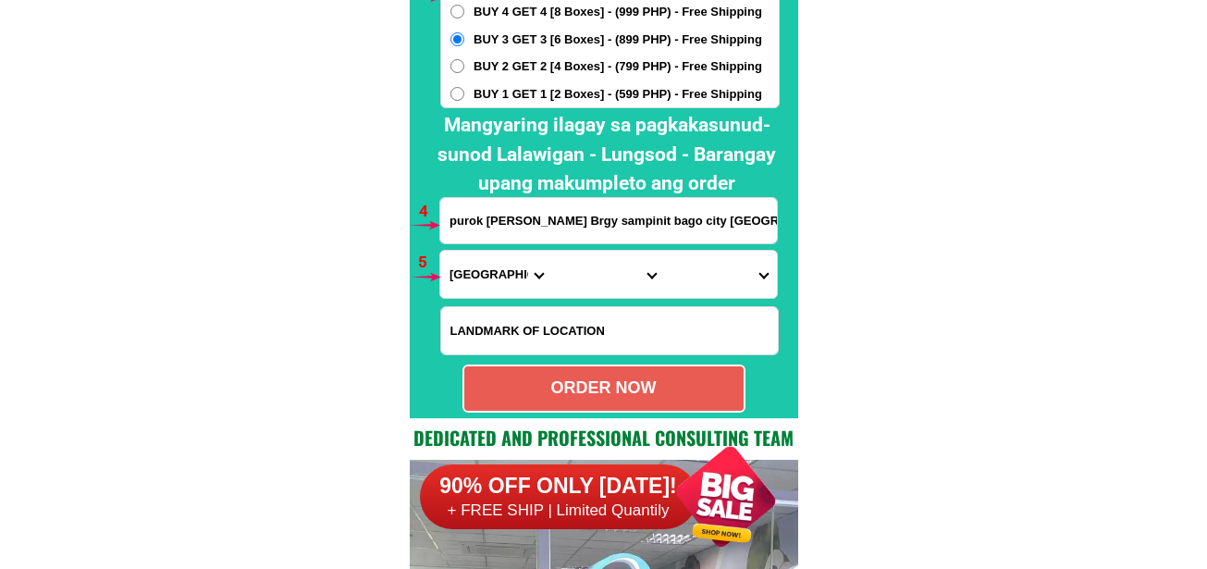
select select "63_396"
click at [440, 251] on select "Province [GEOGRAPHIC_DATA] [GEOGRAPHIC_DATA] [GEOGRAPHIC_DATA] [GEOGRAPHIC_DATA…" at bounding box center [496, 274] width 112 height 47
click at [612, 269] on select "City [GEOGRAPHIC_DATA]-city [GEOGRAPHIC_DATA]-city [GEOGRAPHIC_DATA] [GEOGRAPHI…" at bounding box center [608, 274] width 112 height 47
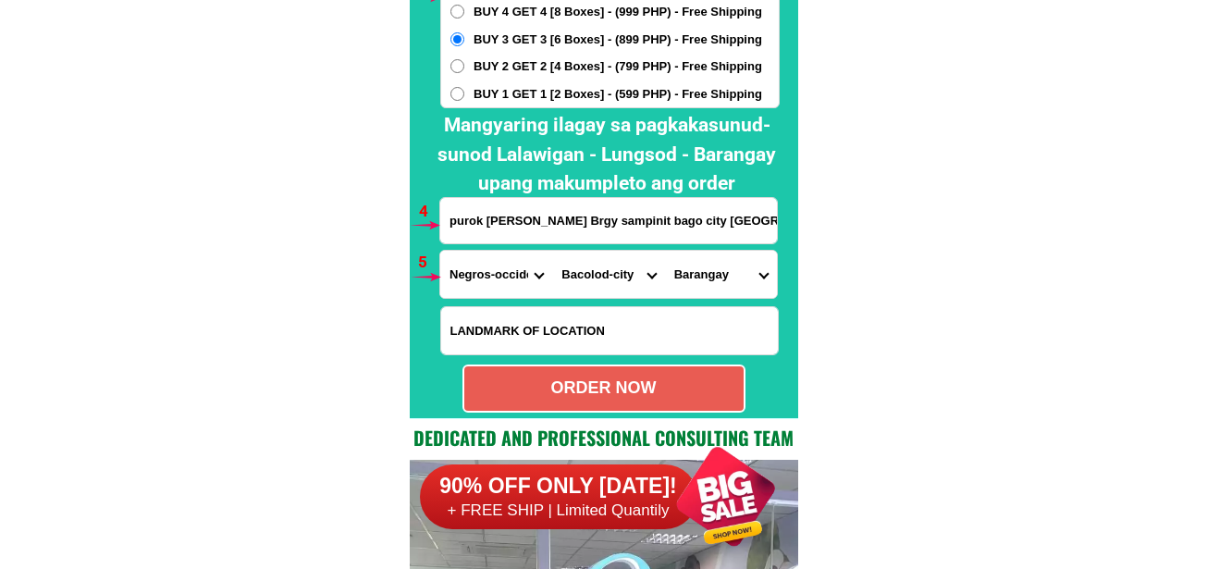
click at [552, 251] on select "City [GEOGRAPHIC_DATA]-city [GEOGRAPHIC_DATA]-city [GEOGRAPHIC_DATA] [GEOGRAPHI…" at bounding box center [608, 274] width 112 height 47
drag, startPoint x: 581, startPoint y: 282, endPoint x: 586, endPoint y: 257, distance: 25.4
click at [581, 282] on select "City [GEOGRAPHIC_DATA]-city [GEOGRAPHIC_DATA]-city [GEOGRAPHIC_DATA] [GEOGRAPHI…" at bounding box center [608, 274] width 112 height 47
select select "63_3969805"
click at [552, 251] on select "City [GEOGRAPHIC_DATA]-city [GEOGRAPHIC_DATA]-city [GEOGRAPHIC_DATA] [GEOGRAPHI…" at bounding box center [608, 274] width 112 height 47
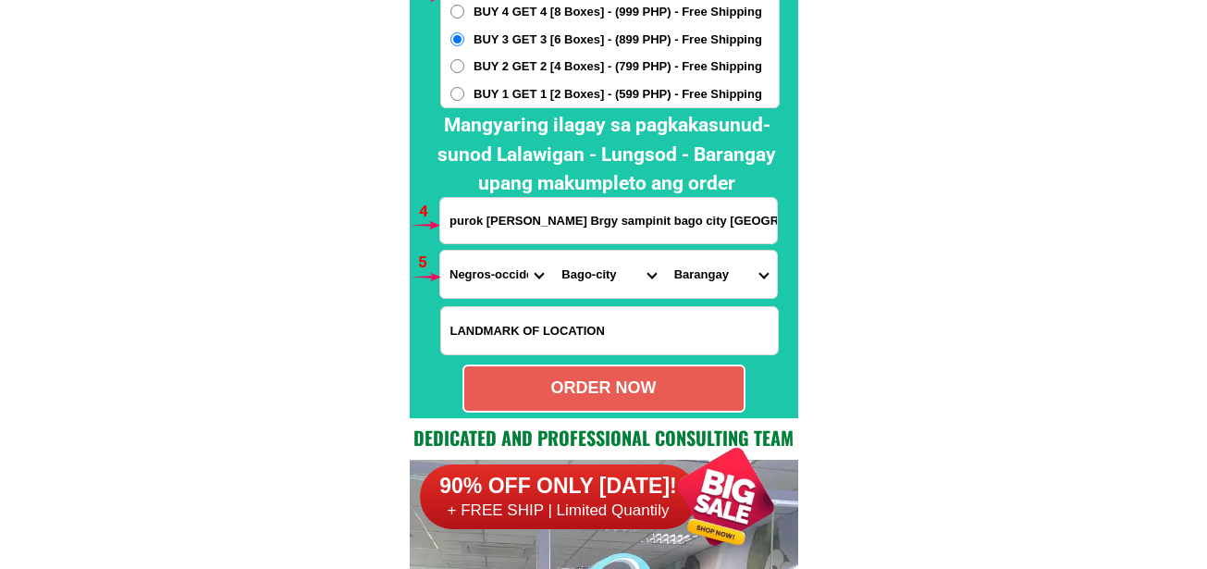
click at [704, 284] on select "Barangay Abuanan Alianza Atipuluan [PERSON_NAME] [PERSON_NAME] Balingasag Binub…" at bounding box center [721, 274] width 112 height 47
select select "63_39698051597"
click at [665, 251] on select "Barangay Abuanan Alianza Atipuluan [PERSON_NAME] [PERSON_NAME] Balingasag Binub…" at bounding box center [721, 274] width 112 height 47
click at [649, 389] on div "ORDER NOW" at bounding box center [603, 388] width 279 height 25
radio input "true"
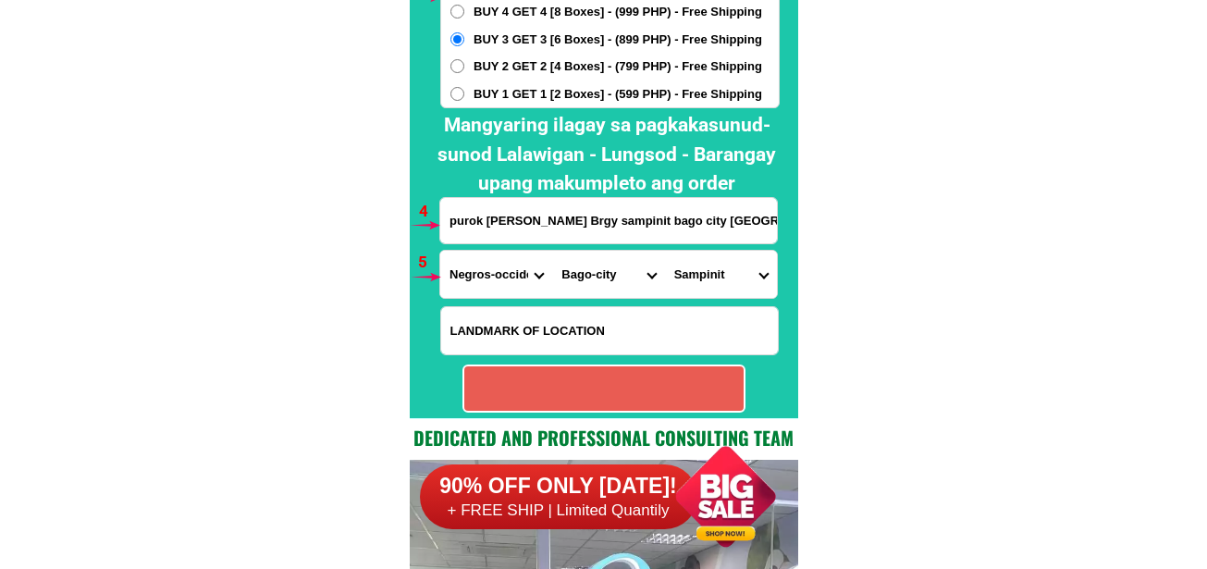
radio input "true"
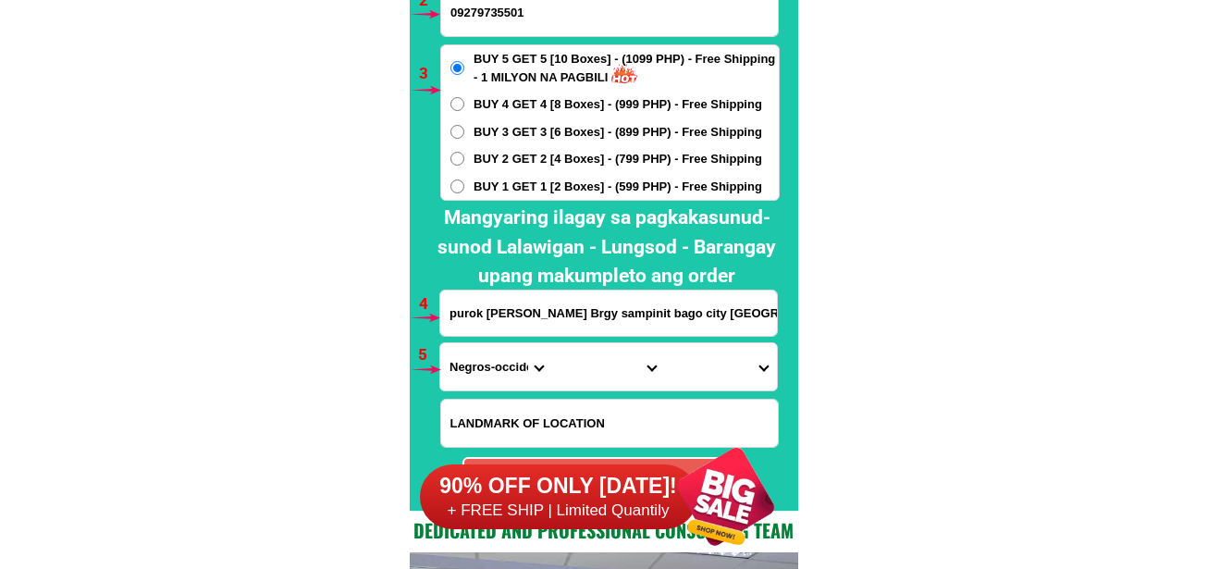
scroll to position [13606, 0]
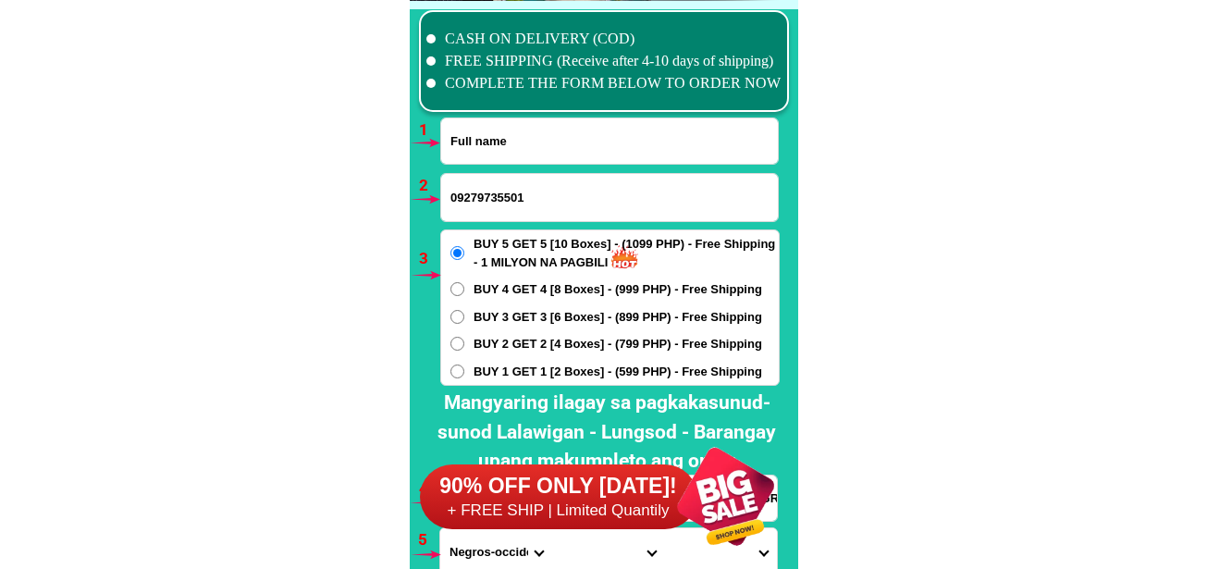
click at [500, 150] on input "Input full_name" at bounding box center [609, 140] width 337 height 45
paste input "[PERSON_NAME]"
type input "[PERSON_NAME]"
click at [522, 196] on input "09279735501" at bounding box center [609, 197] width 337 height 47
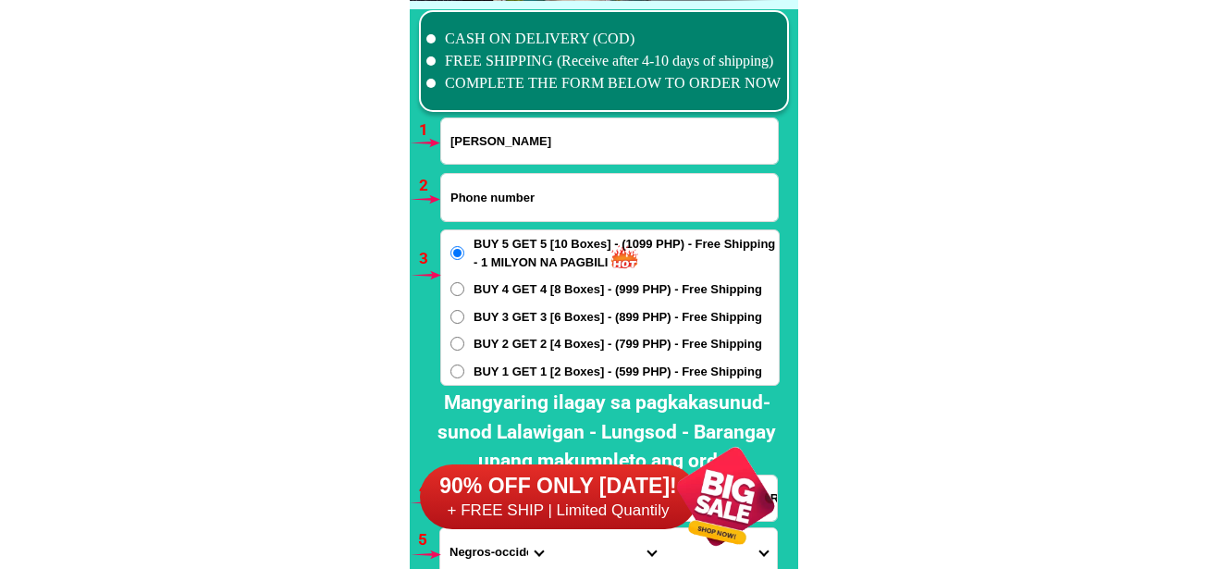
paste input "09282957817"
type input "09282957817"
click at [485, 339] on span "BUY 2 GET 2 [4 Boxes] - (799 PHP) - Free Shipping" at bounding box center [618, 344] width 289 height 19
click at [464, 339] on input "BUY 2 GET 2 [4 Boxes] - (799 PHP) - Free Shipping" at bounding box center [458, 344] width 14 height 14
radio input "true"
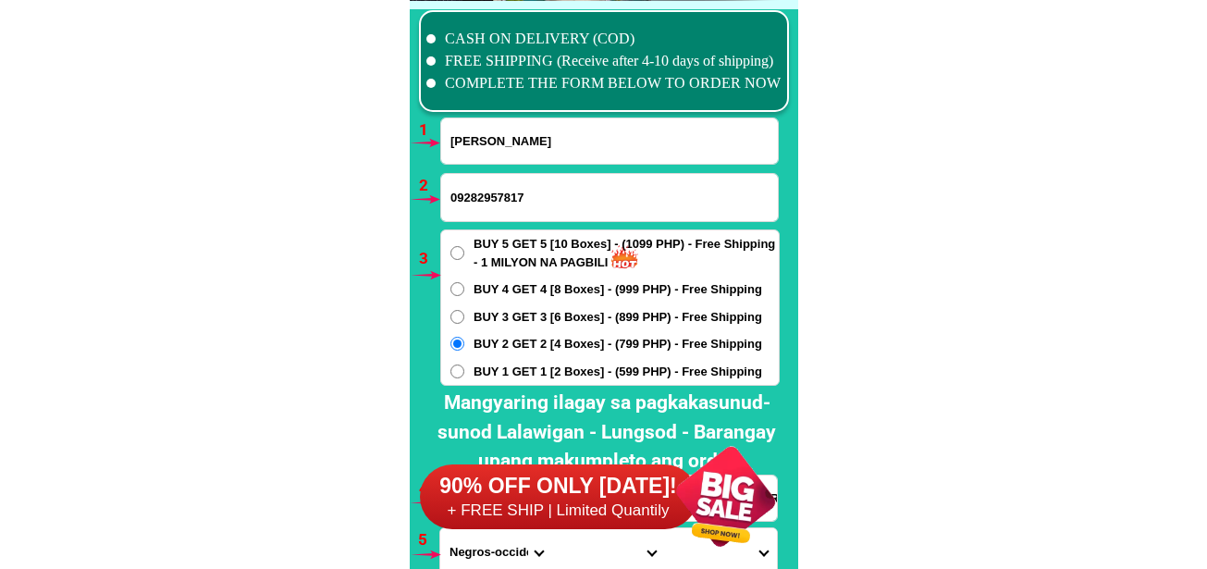
scroll to position [13698, 0]
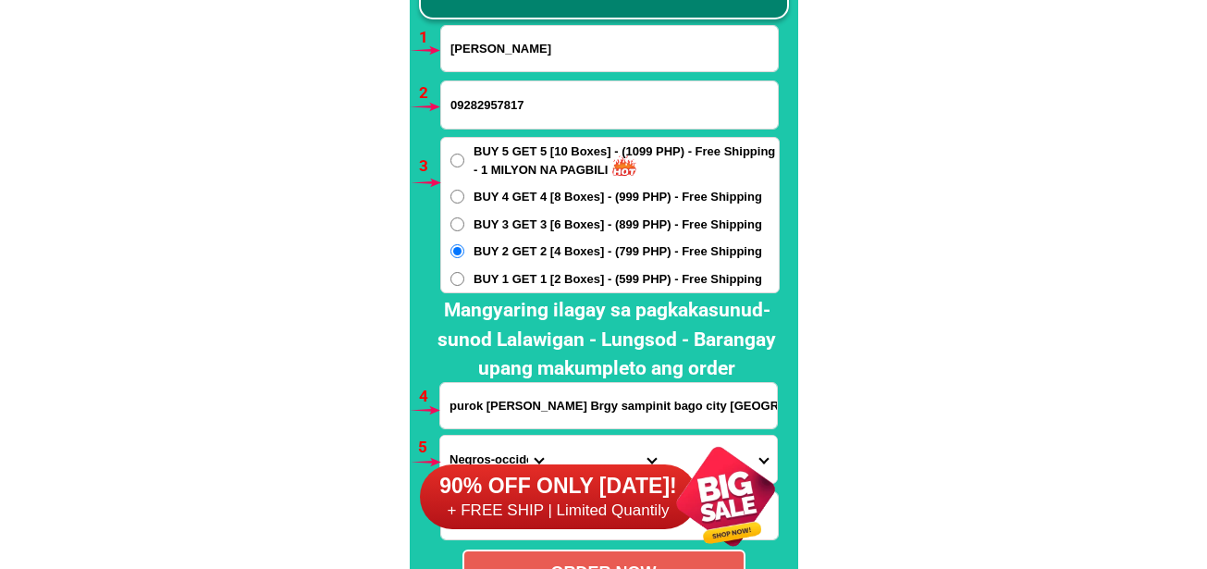
click at [496, 394] on input "purok [PERSON_NAME] Brgy sampinit bago city [GEOGRAPHIC_DATA]" at bounding box center [608, 405] width 337 height 45
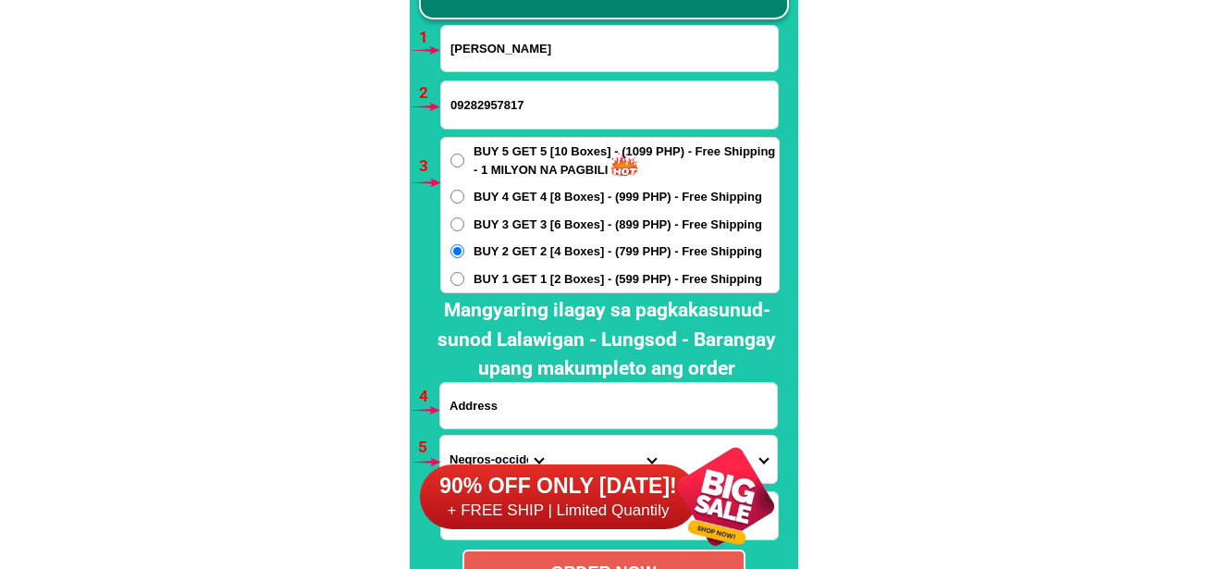
paste input "city time square [PERSON_NAME] lapu2. City"land [GEOGRAPHIC_DATA] time square […"
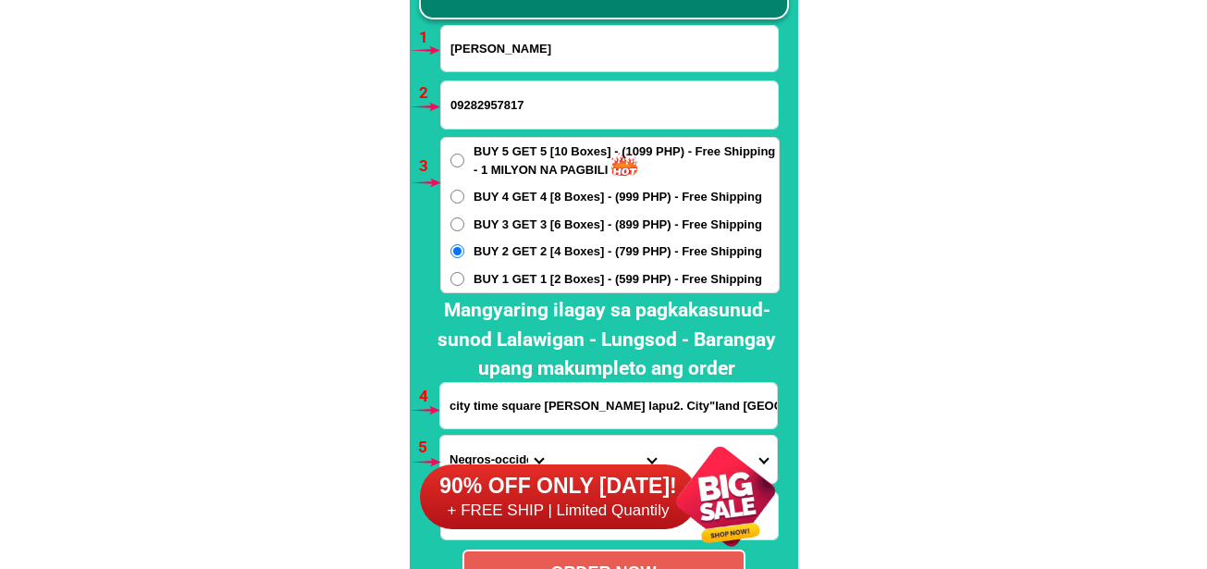
scroll to position [0, 100]
type input "city time square [PERSON_NAME] lapu2. City"land [GEOGRAPHIC_DATA] time square […"
drag, startPoint x: 464, startPoint y: 454, endPoint x: 514, endPoint y: 338, distance: 126.8
click at [464, 453] on div "90% OFF ONLY [DATE]! + FREE SHIP | Limited Quantily" at bounding box center [609, 496] width 378 height 145
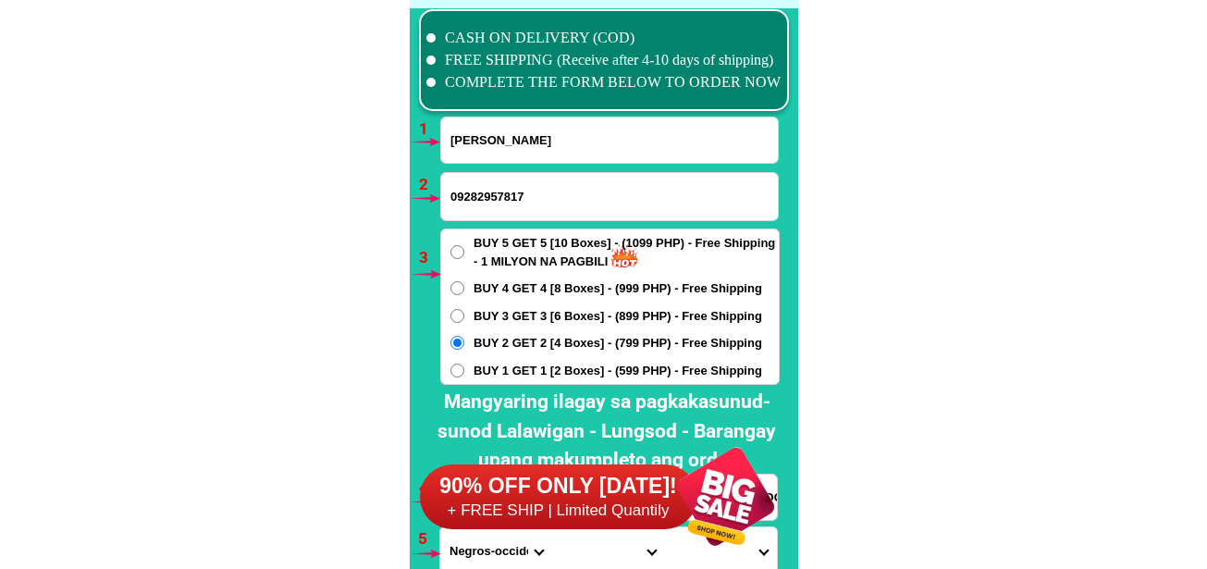
scroll to position [13884, 0]
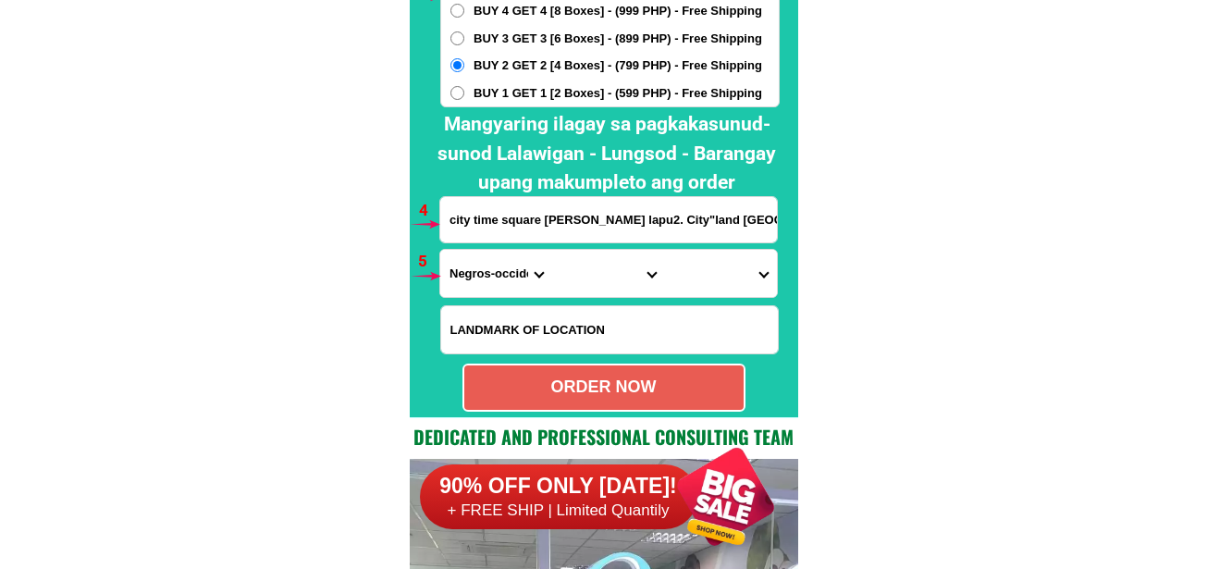
drag, startPoint x: 468, startPoint y: 264, endPoint x: 481, endPoint y: 253, distance: 17.1
click at [469, 265] on select "Province [GEOGRAPHIC_DATA] [GEOGRAPHIC_DATA] [GEOGRAPHIC_DATA] [GEOGRAPHIC_DATA…" at bounding box center [496, 273] width 112 height 47
select select "63_8"
click at [440, 250] on select "Province [GEOGRAPHIC_DATA] [GEOGRAPHIC_DATA] [GEOGRAPHIC_DATA] [GEOGRAPHIC_DATA…" at bounding box center [496, 273] width 112 height 47
click at [594, 279] on select "City Alcoy [GEOGRAPHIC_DATA] [GEOGRAPHIC_DATA] [GEOGRAPHIC_DATA] [GEOGRAPHIC_DA…" at bounding box center [608, 273] width 112 height 47
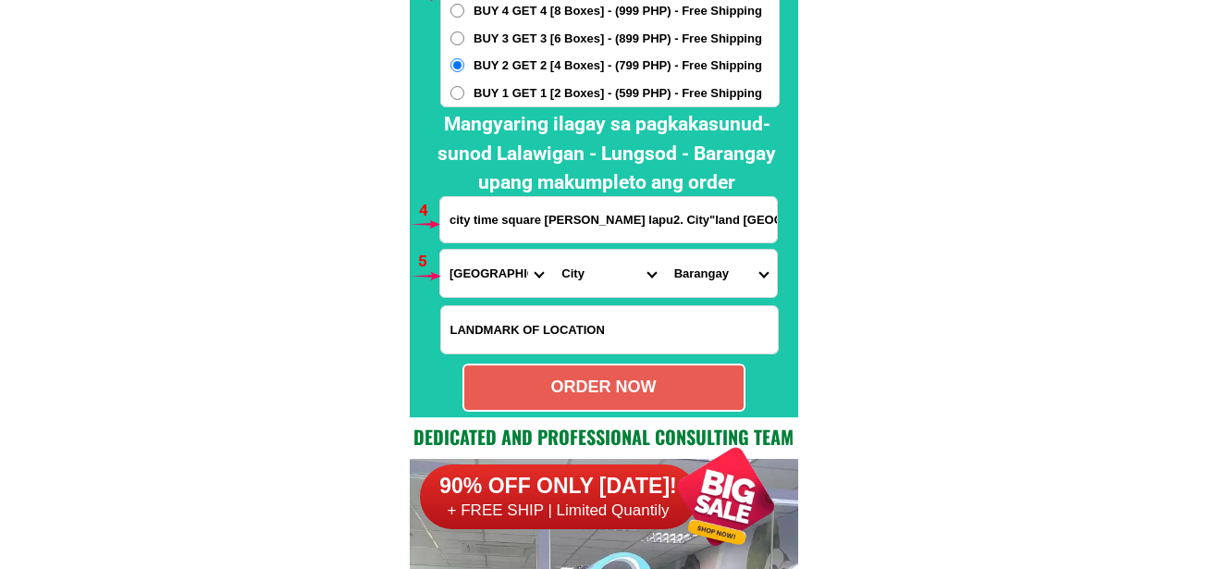
select select "63_83104"
click at [552, 250] on select "City Alcoy [GEOGRAPHIC_DATA] [GEOGRAPHIC_DATA] [GEOGRAPHIC_DATA] [GEOGRAPHIC_DA…" at bounding box center [608, 273] width 112 height 47
click at [739, 278] on select "Barangay Agus Babag Bankal Baring [PERSON_NAME] Buaya Calawisan Canjulao Caubia…" at bounding box center [721, 273] width 112 height 47
select select "63_83104834"
click at [665, 250] on select "Barangay Agus Babag Bankal Baring [PERSON_NAME] Buaya Calawisan Canjulao Caubia…" at bounding box center [721, 273] width 112 height 47
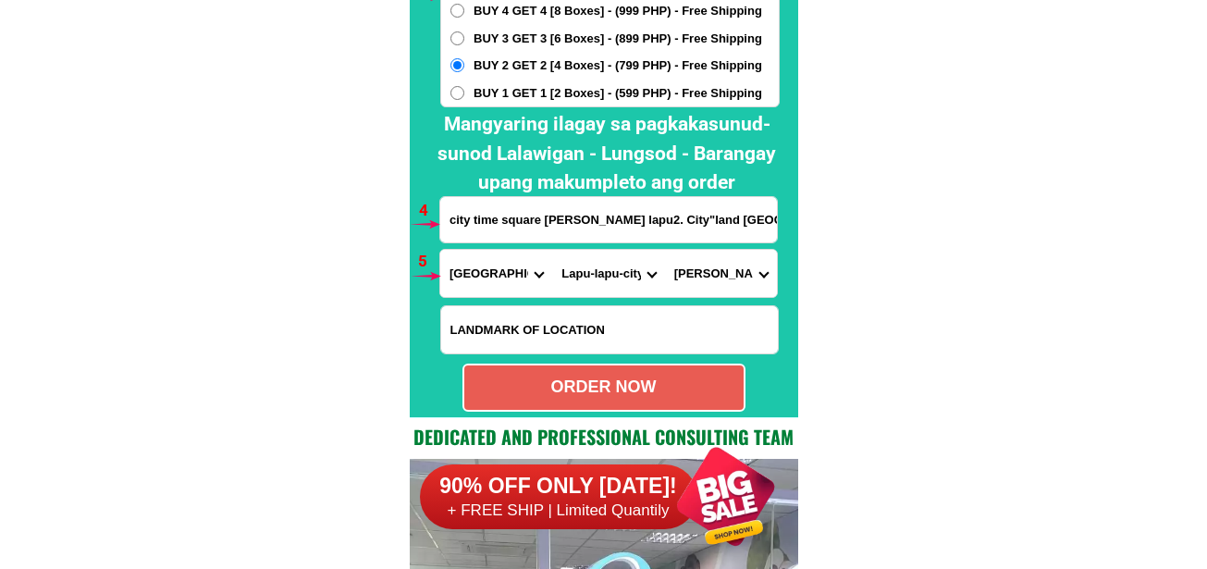
scroll to position [13977, 0]
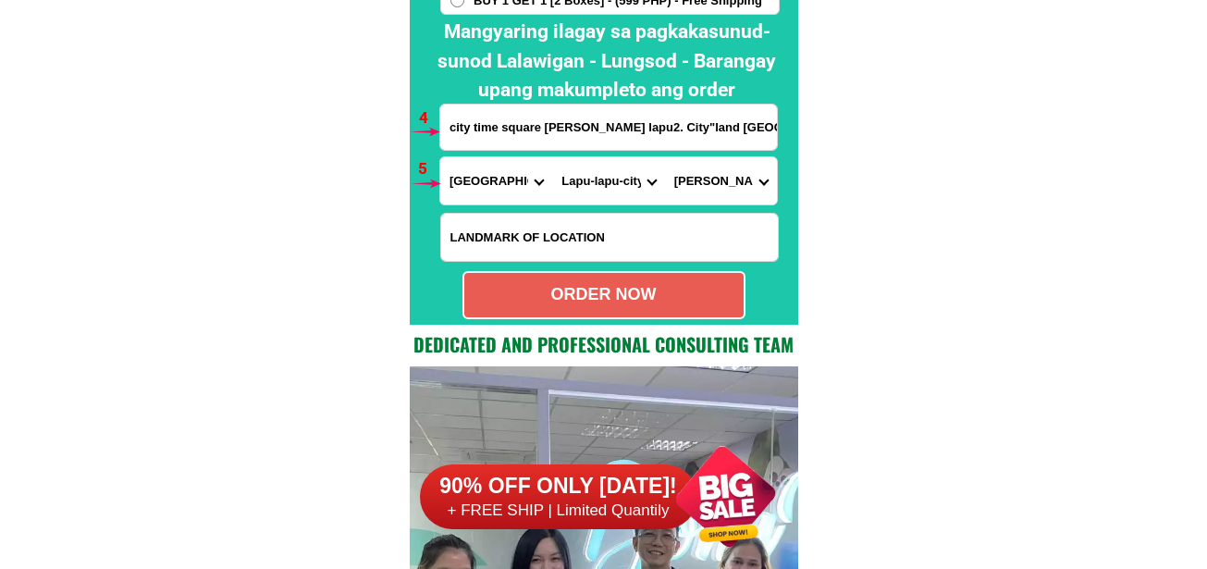
click at [649, 303] on div "ORDER NOW" at bounding box center [603, 294] width 279 height 25
radio input "true"
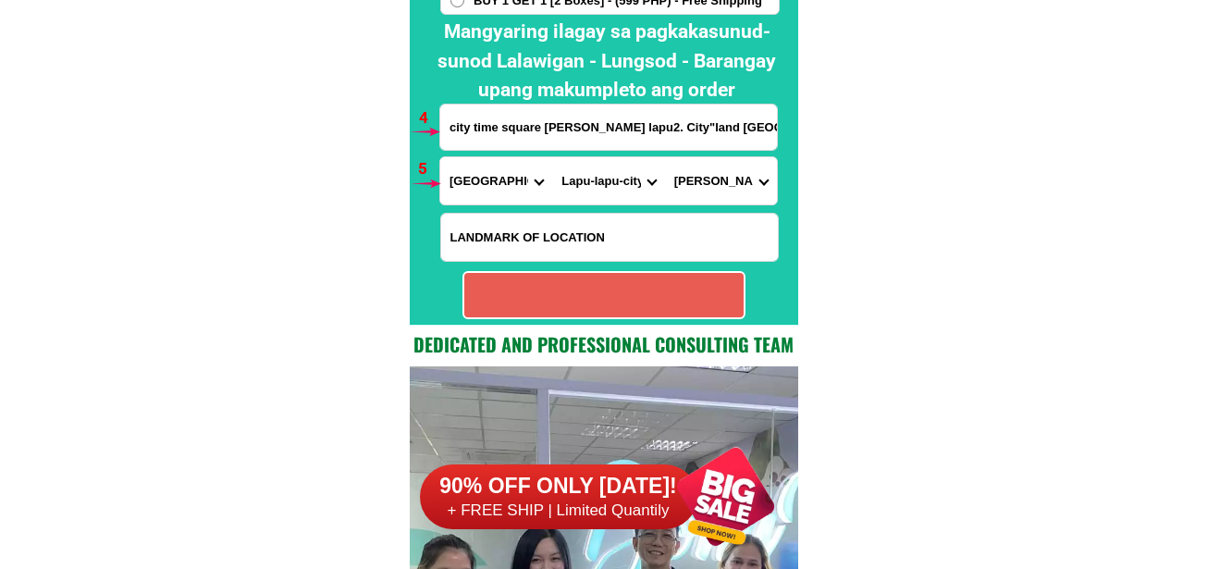
radio input "true"
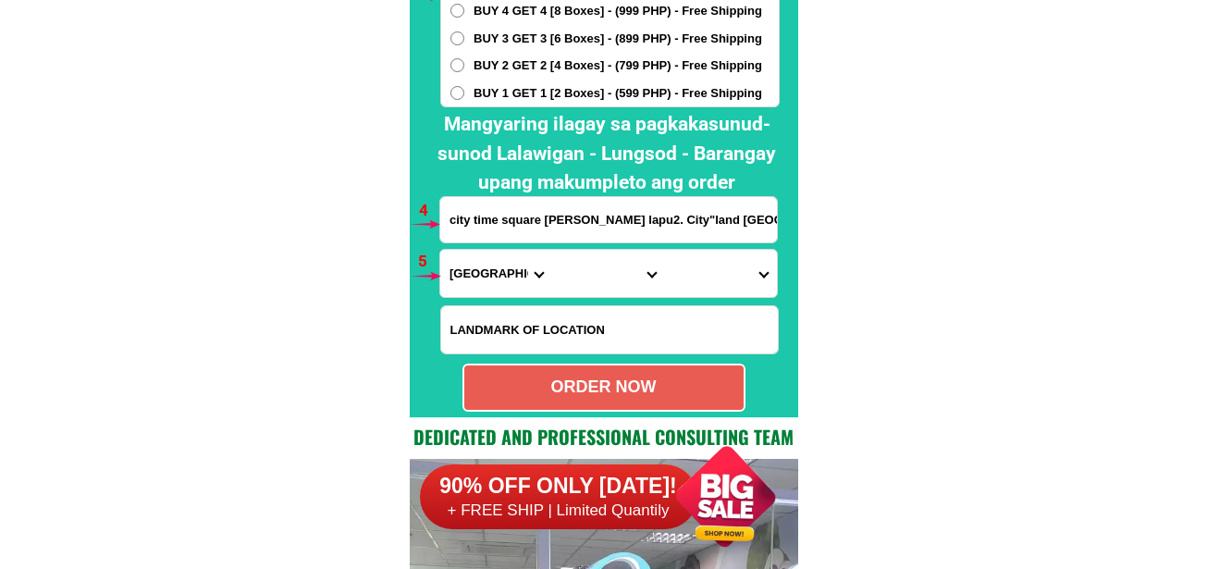
scroll to position [13699, 0]
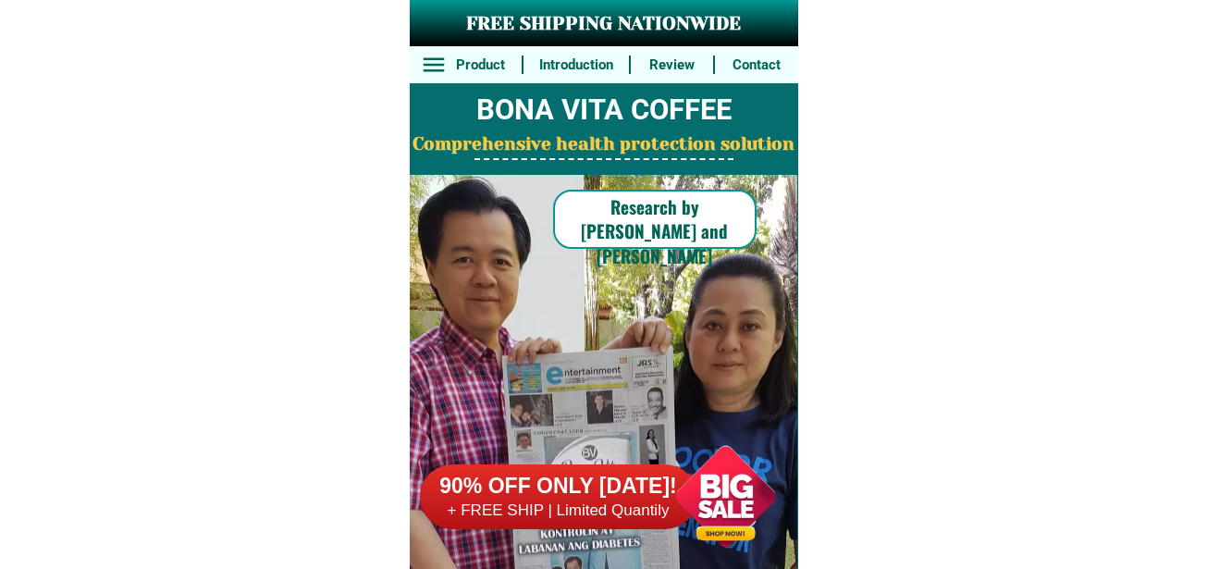
click at [711, 488] on div at bounding box center [725, 496] width 145 height 145
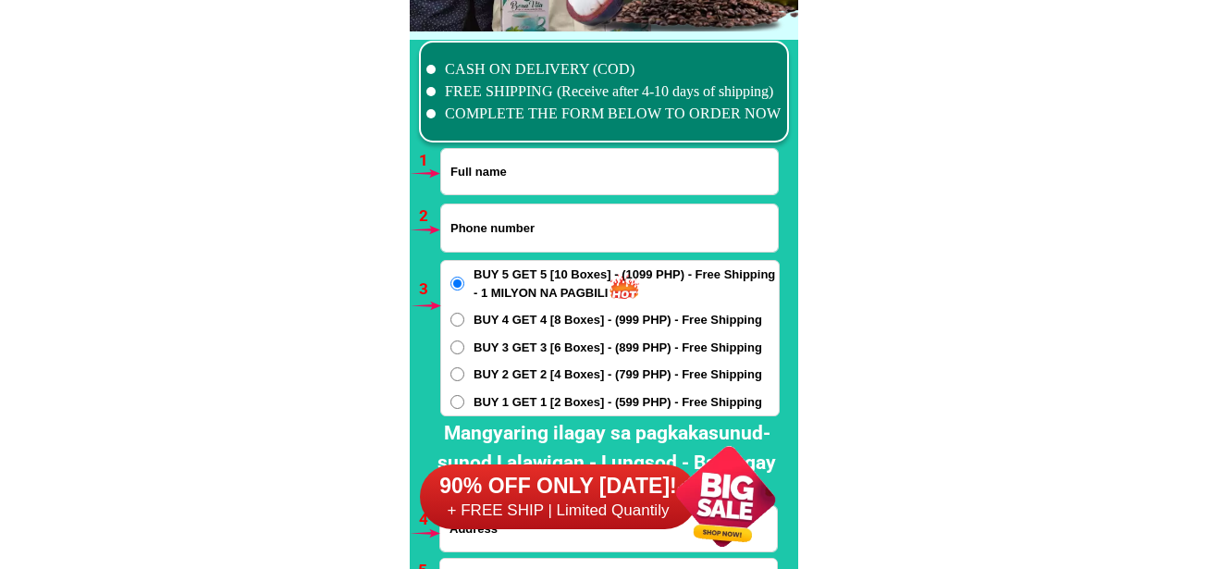
scroll to position [13606, 0]
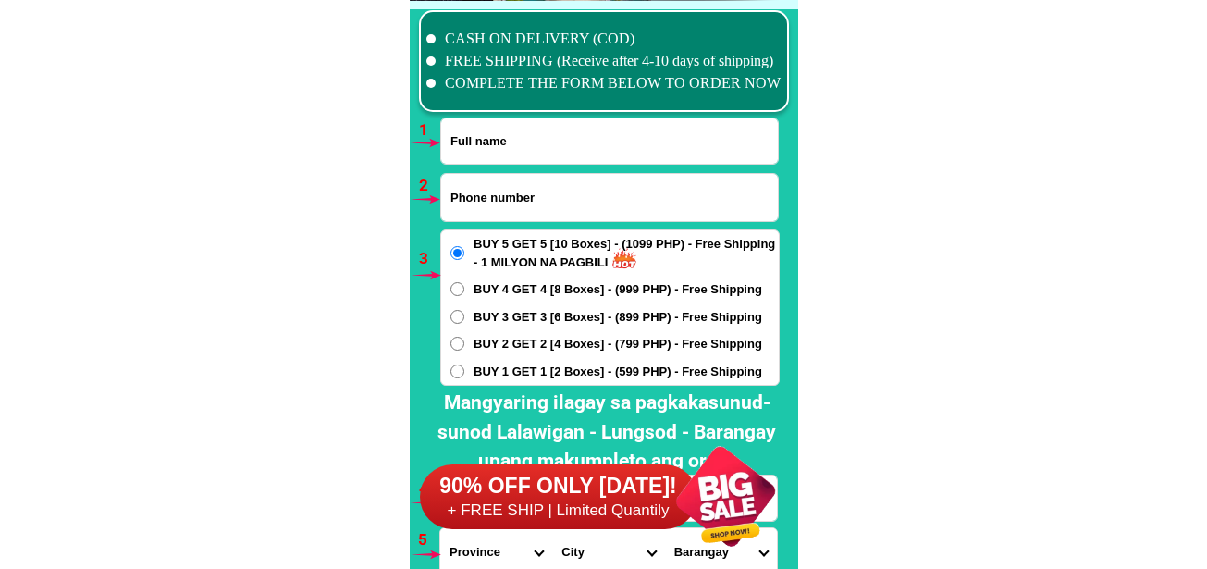
click at [585, 212] on input "Input phone_number" at bounding box center [609, 197] width 337 height 47
paste input "Julita Lagrosa"
type input "Julita Lagrosa"
click at [510, 141] on input "Input full_name" at bounding box center [609, 140] width 337 height 45
paste input "Julita Lagrosa"
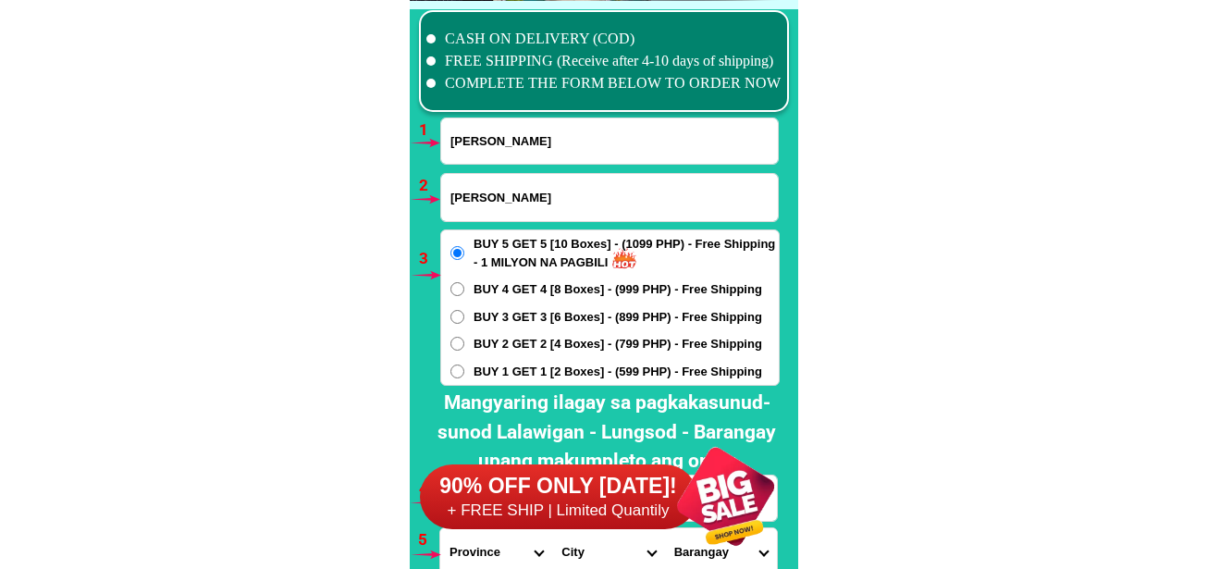
type input "Julita Lagrosa"
click at [509, 179] on input "Julita Lagrosa" at bounding box center [609, 197] width 337 height 47
paste input "09101756211"
drag, startPoint x: 612, startPoint y: 203, endPoint x: 292, endPoint y: 220, distance: 320.6
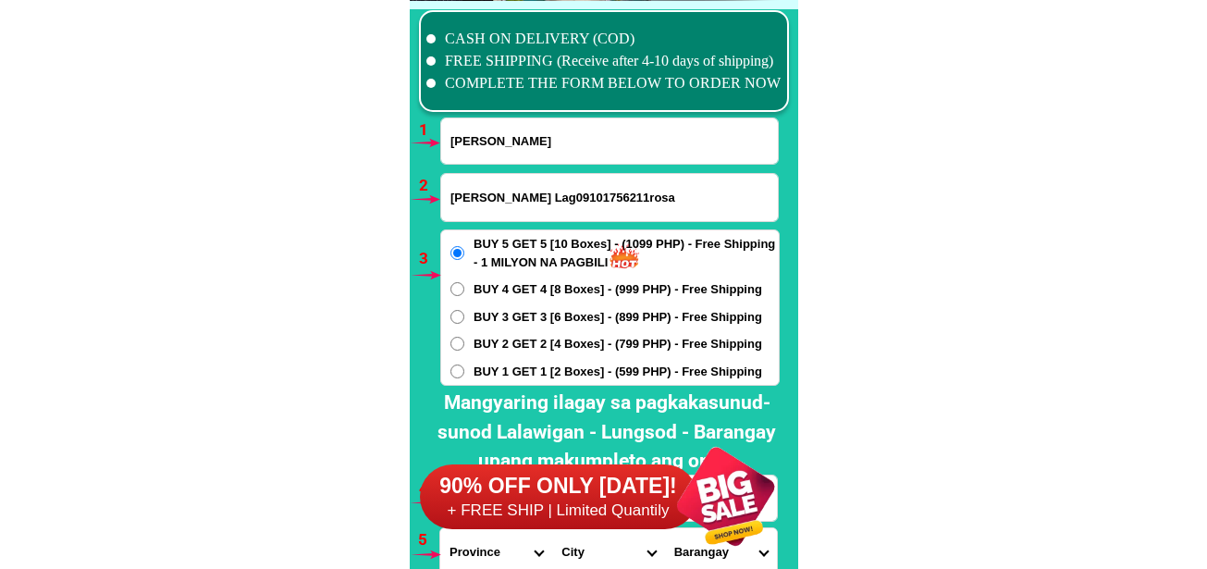
paste input "09101756211"
type input "09101756211"
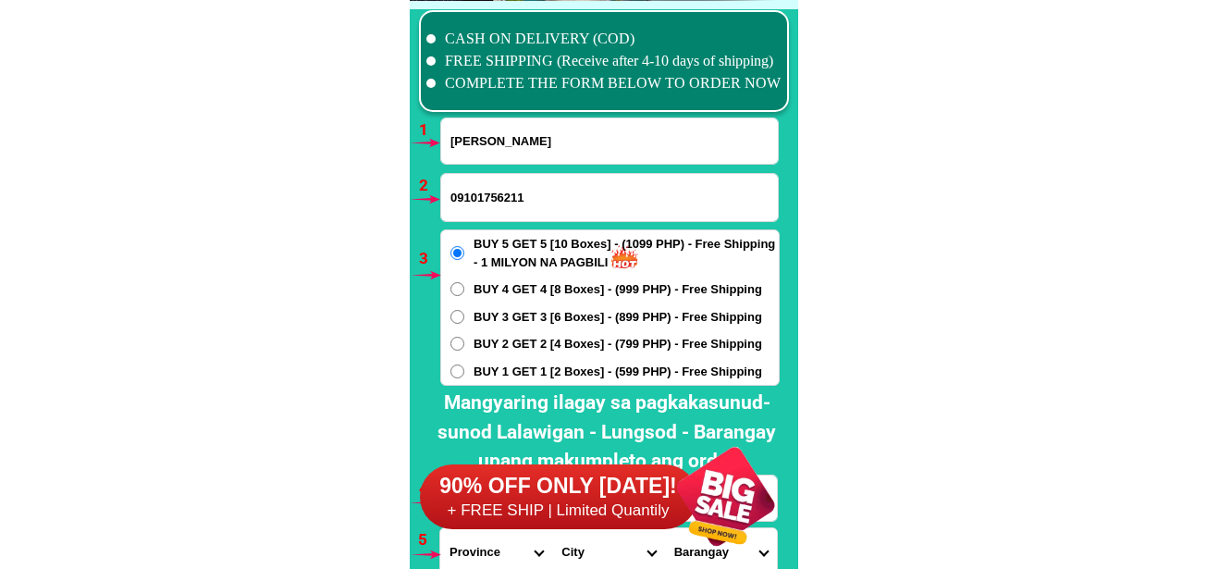
scroll to position [13698, 0]
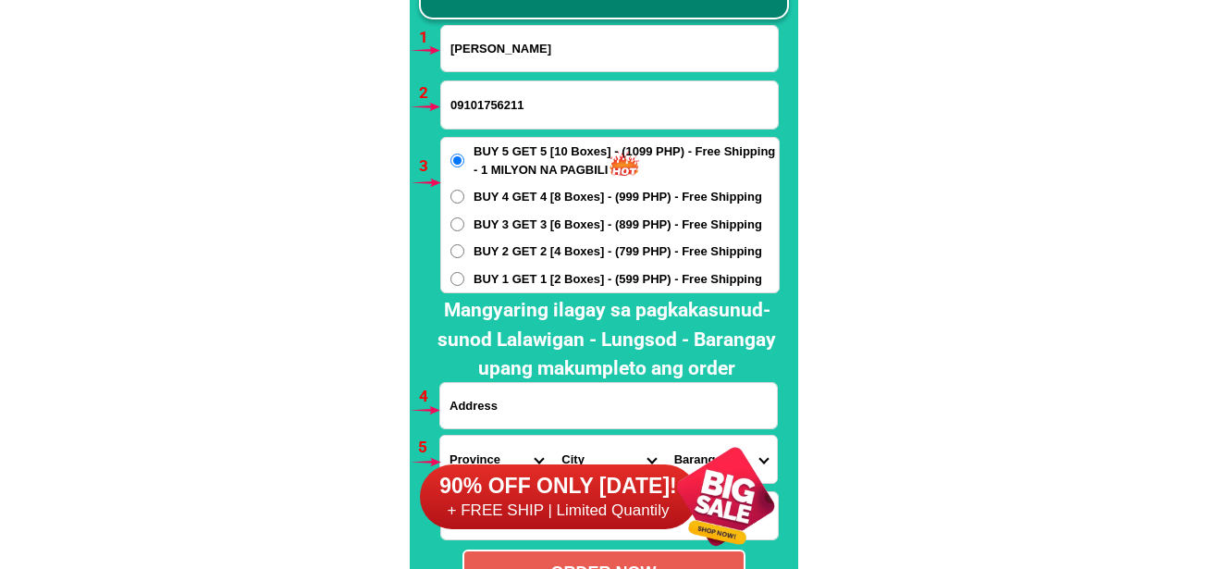
click at [511, 253] on span "BUY 2 GET 2 [4 Boxes] - (799 PHP) - Free Shipping" at bounding box center [618, 251] width 289 height 19
click at [464, 253] on input "BUY 2 GET 2 [4 Boxes] - (799 PHP) - Free Shipping" at bounding box center [458, 251] width 14 height 14
radio input "true"
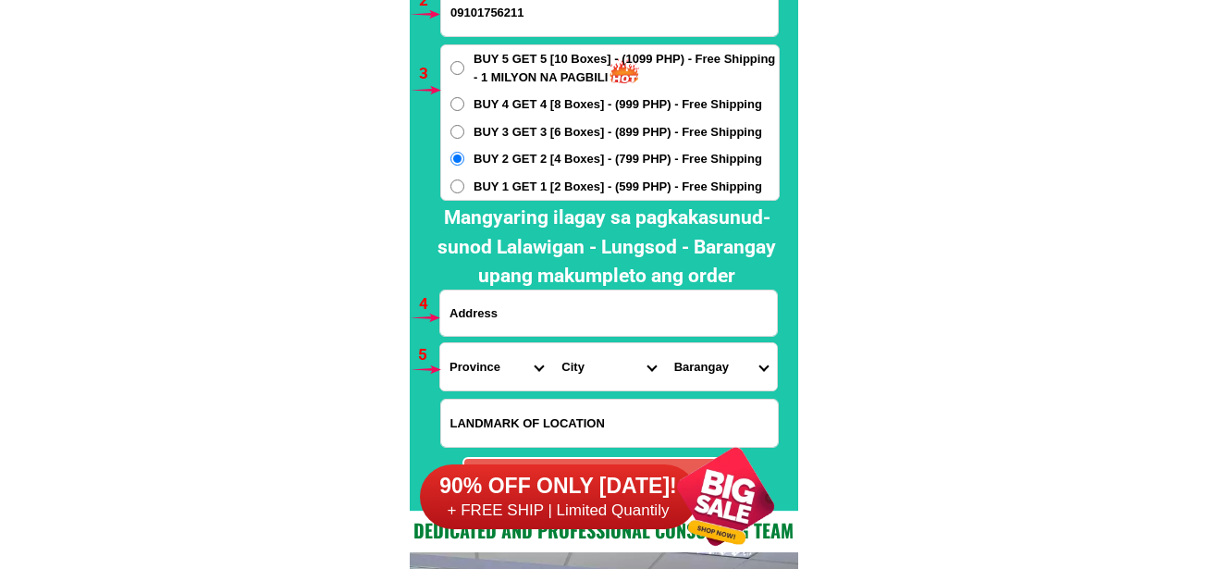
click at [528, 323] on input "Input address" at bounding box center [608, 313] width 337 height 45
paste input "Brgy. Ambulon Vincenzo Sagun Zamboanga del Sur Pagadian City Philippines Purok …"
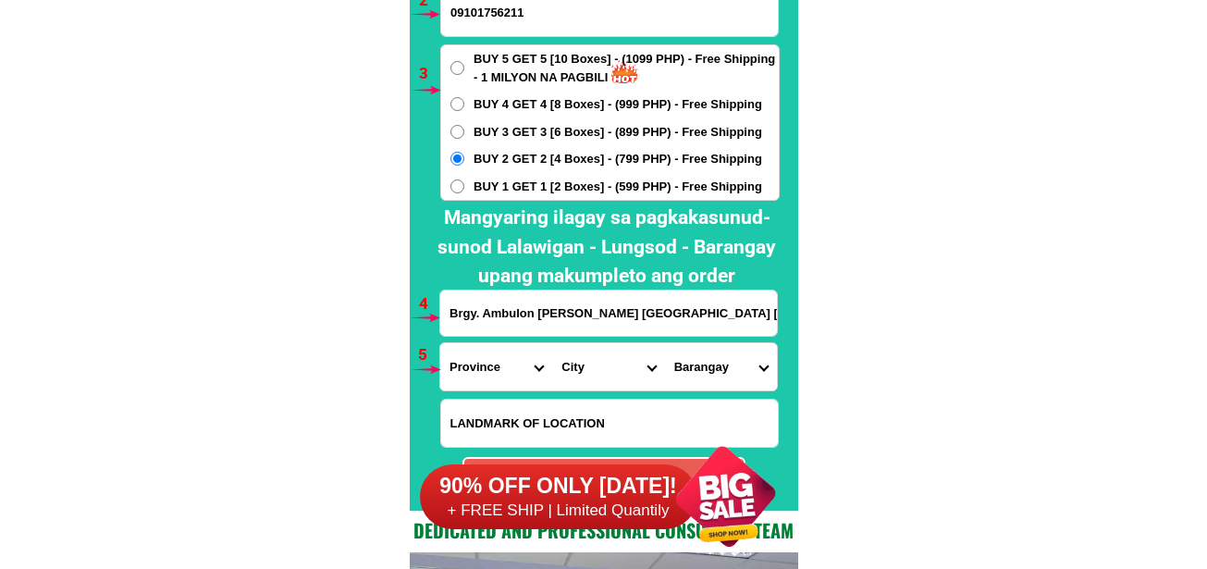
scroll to position [0, 285]
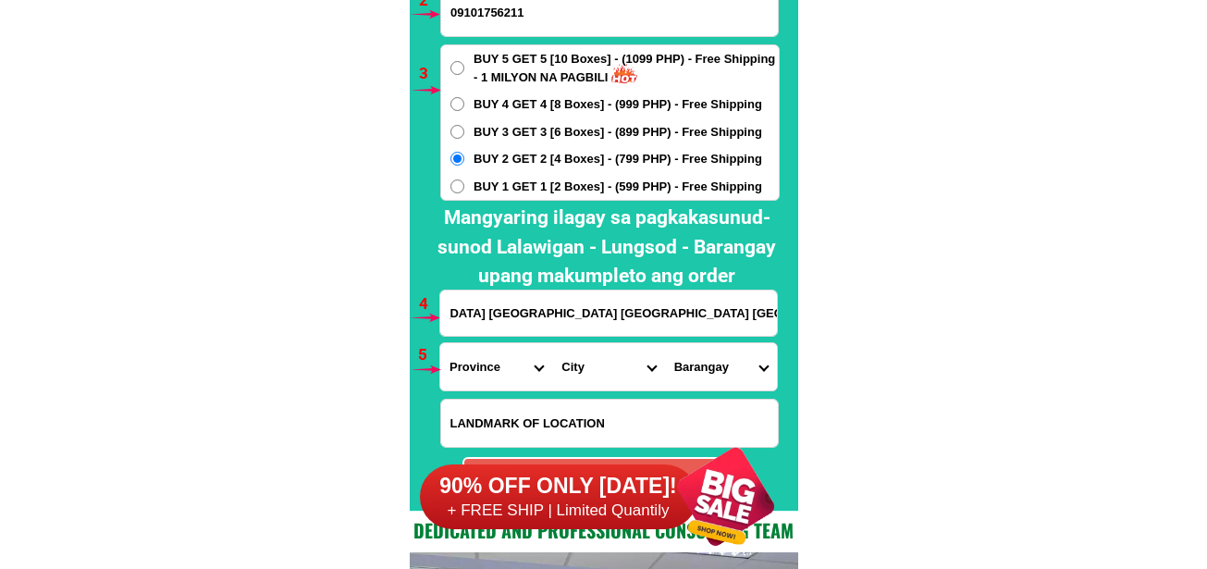
type input "Brgy. Ambulon Vincenzo Sagun Zamboanga del Sur Pagadian City Philippines Purok …"
click at [476, 378] on select "Province [GEOGRAPHIC_DATA] [GEOGRAPHIC_DATA] [GEOGRAPHIC_DATA] [GEOGRAPHIC_DATA…" at bounding box center [496, 366] width 112 height 47
select select "63_427"
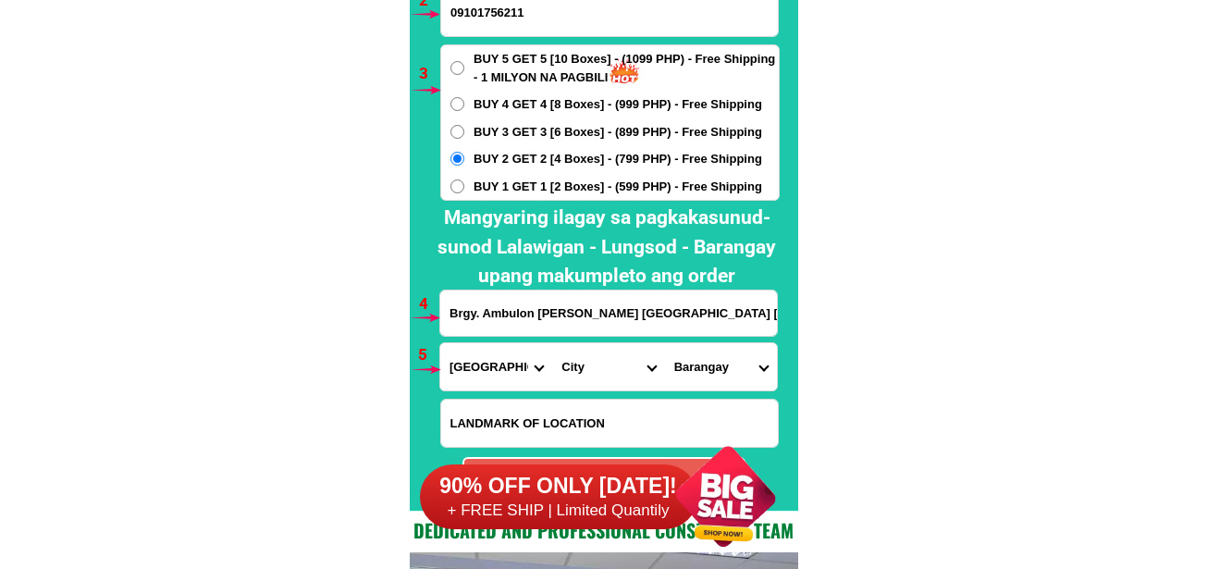
click at [440, 343] on select "Province [GEOGRAPHIC_DATA] [GEOGRAPHIC_DATA] [GEOGRAPHIC_DATA] [GEOGRAPHIC_DATA…" at bounding box center [496, 366] width 112 height 47
click at [598, 377] on select "City Bayog Dimataling Dinas Dumalinao Dumingag Guipos Josefina Kumalarang Laban…" at bounding box center [608, 366] width 112 height 47
select select "63_4277811"
click at [552, 343] on select "City Bayog Dimataling Dinas Dumalinao Dumingag Guipos Josefina Kumalarang Laban…" at bounding box center [608, 366] width 112 height 47
click at [750, 368] on select "Barangay Ambulon Bui-os Cogon Danan Kabatan Kapatagan Limason Linoguayan Lumbal…" at bounding box center [721, 366] width 112 height 47
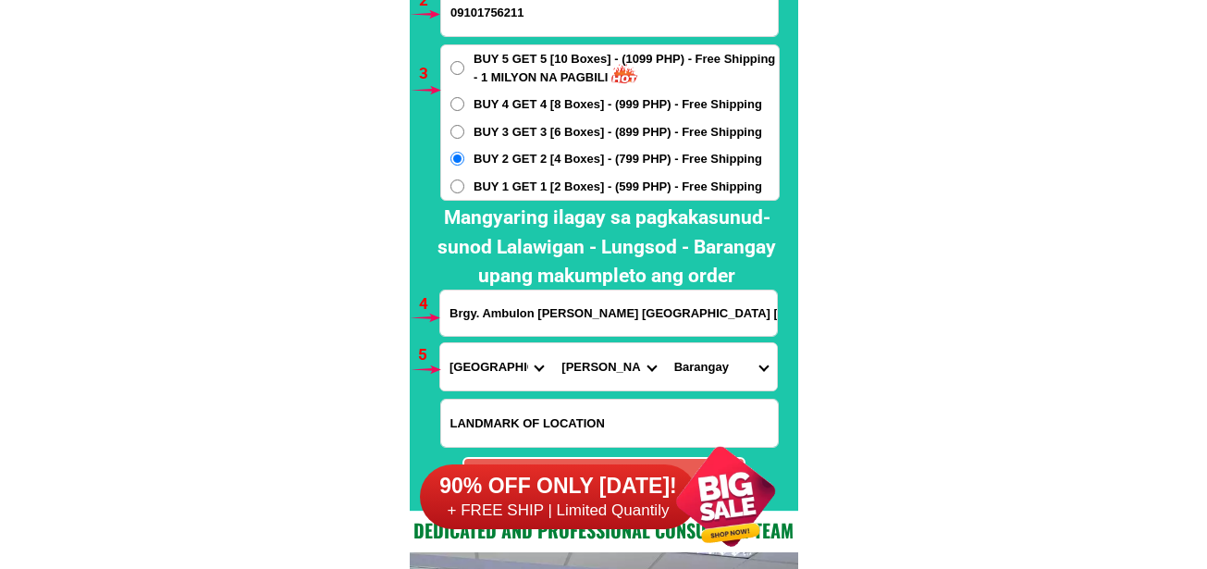
select select "63_42778117848"
click at [665, 343] on select "Barangay Ambulon Bui-os Cogon Danan Kabatan Kapatagan Limason Linoguayan Lumbal…" at bounding box center [721, 366] width 112 height 47
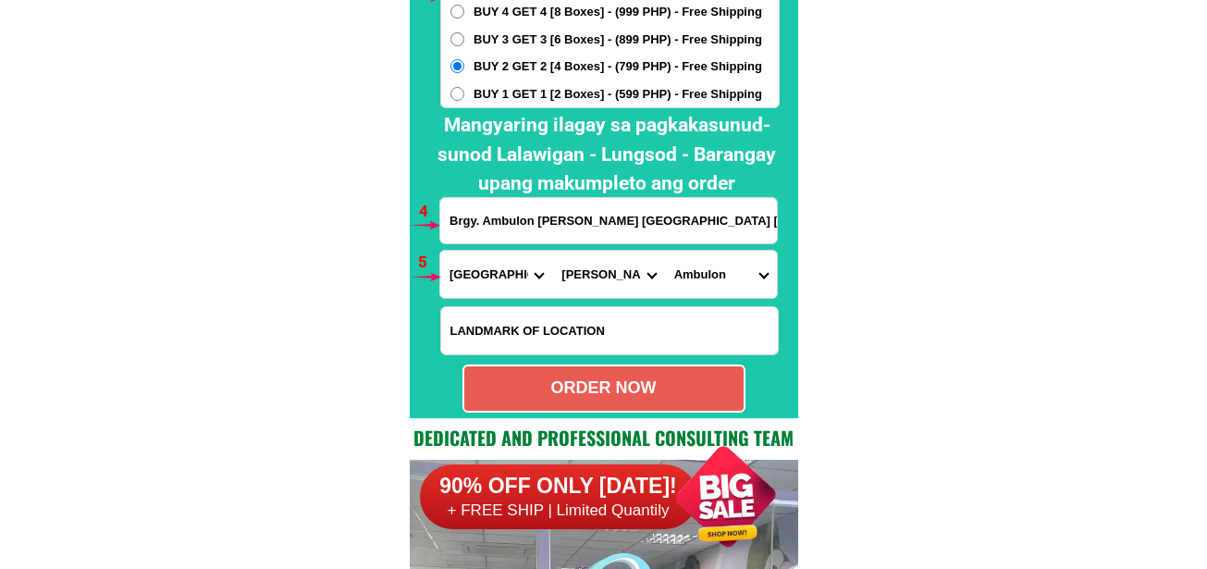
click at [679, 374] on div "ORDER NOW" at bounding box center [604, 389] width 283 height 48
radio input "true"
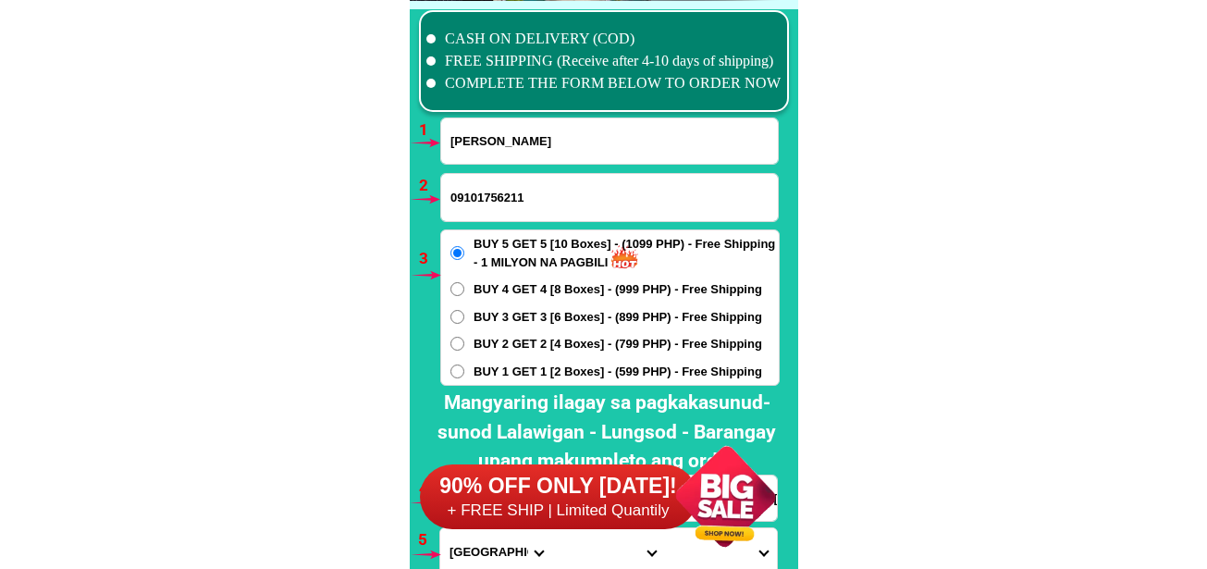
scroll to position [13698, 0]
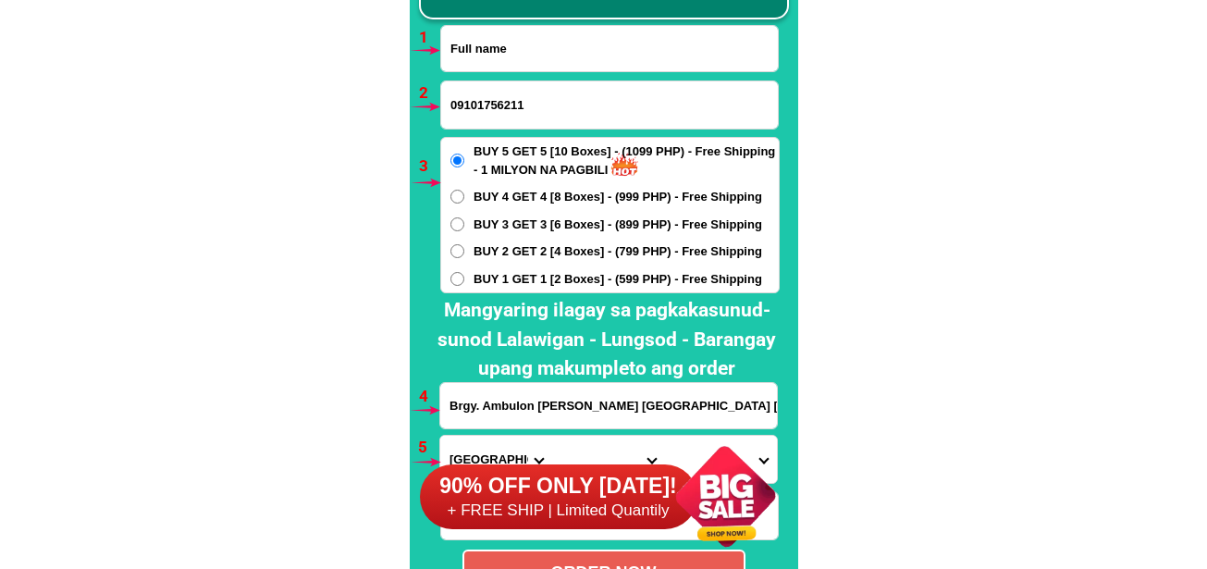
click at [556, 53] on input "Input full_name" at bounding box center [609, 48] width 337 height 45
paste input "Elsa Pacturan"
type input "Elsa Pacturan"
click at [549, 101] on input "09101756211" at bounding box center [609, 104] width 337 height 47
paste input "09169273571"
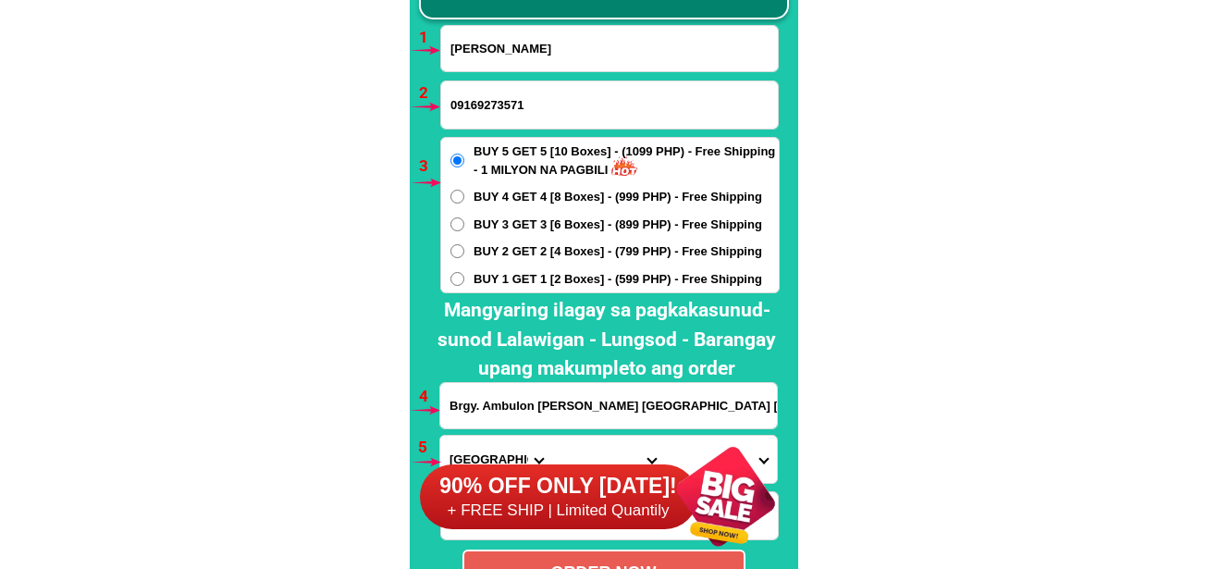
type input "09169273571"
click at [505, 247] on span "BUY 2 GET 2 [4 Boxes] - (799 PHP) - Free Shipping" at bounding box center [618, 251] width 289 height 19
click at [464, 247] on input "BUY 2 GET 2 [4 Boxes] - (799 PHP) - Free Shipping" at bounding box center [458, 251] width 14 height 14
radio input "true"
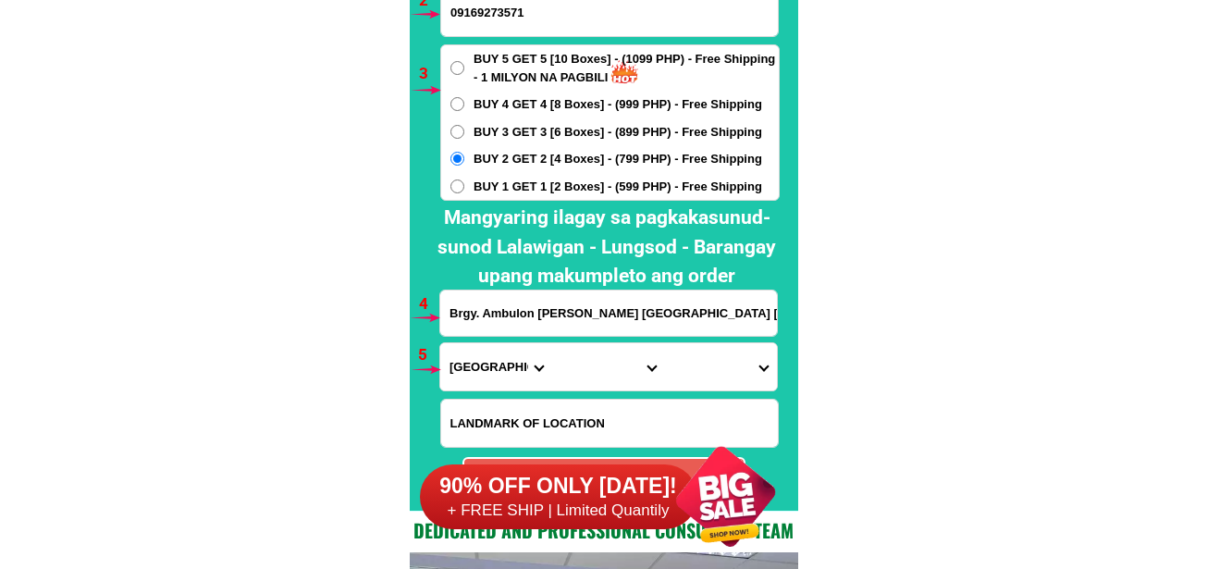
click at [516, 311] on input "Brgy. Ambulon Vincenzo Sagun Zamboanga del Sur Pagadian City Philippines Purok …" at bounding box center [608, 313] width 337 height 45
paste input "Adlas Bega2 The Farmers Inn Silang Cavite Hotel"
type input "Adlas Bega2 The Farmers Inn Silang Cavite Hotel"
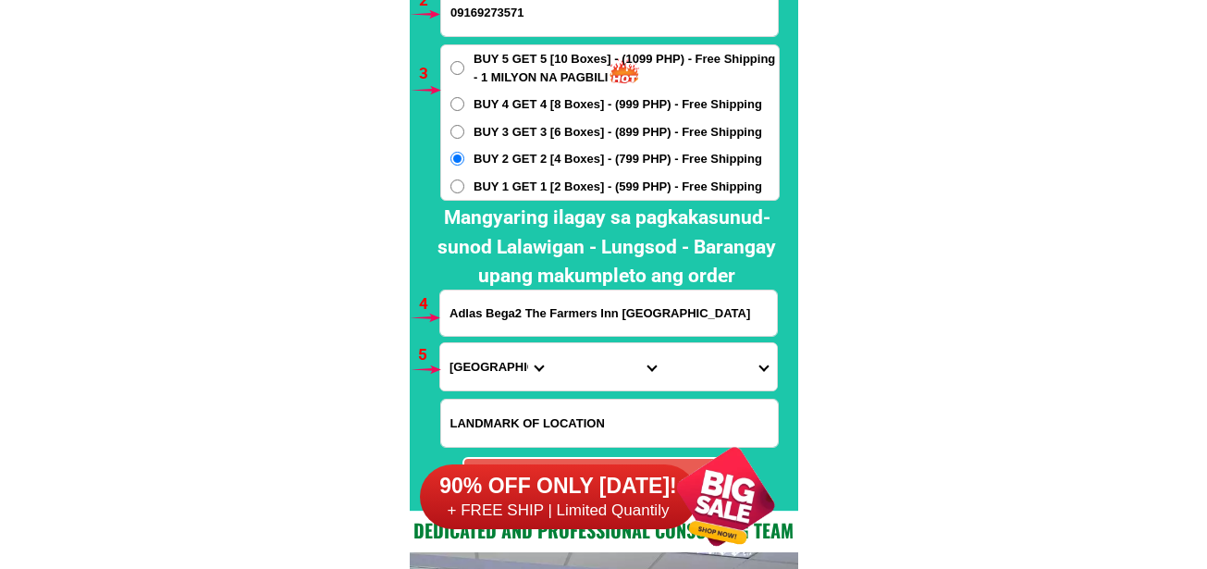
drag, startPoint x: 486, startPoint y: 365, endPoint x: 486, endPoint y: 349, distance: 16.7
click at [486, 365] on select "Province [GEOGRAPHIC_DATA] [GEOGRAPHIC_DATA] [GEOGRAPHIC_DATA] [GEOGRAPHIC_DATA…" at bounding box center [496, 366] width 112 height 47
select select "63_826"
click at [440, 343] on select "Province [GEOGRAPHIC_DATA] [GEOGRAPHIC_DATA] [GEOGRAPHIC_DATA] [GEOGRAPHIC_DATA…" at bounding box center [496, 366] width 112 height 47
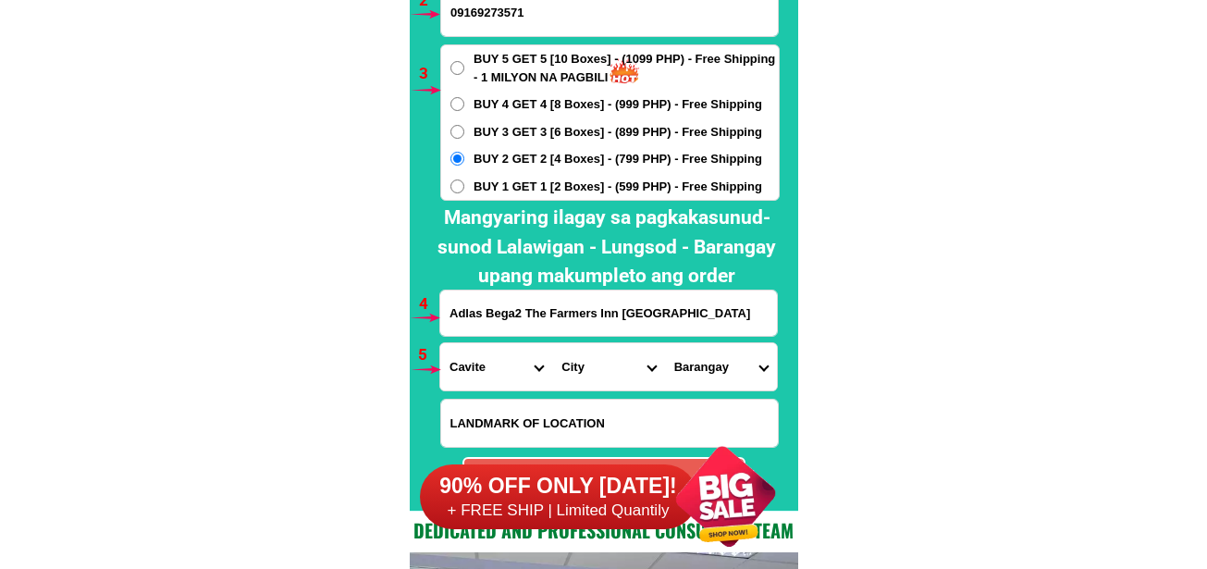
click at [593, 386] on select "City Alfonso Amadeo Bacoor Carmona Cavite-city Cavite-magallanes Cavite-rosario…" at bounding box center [608, 366] width 112 height 47
select select "63_8266329"
click at [552, 343] on select "City Alfonso Amadeo Bacoor Carmona Cavite-city Cavite-magallanes Cavite-rosario…" at bounding box center [608, 366] width 112 height 47
drag, startPoint x: 708, startPoint y: 367, endPoint x: 707, endPoint y: 347, distance: 20.4
click at [708, 367] on select "Barangay Acacia Adlas Anahaw i Anahaw ii Balite i Balite ii Balubad Banaba Bara…" at bounding box center [721, 366] width 112 height 47
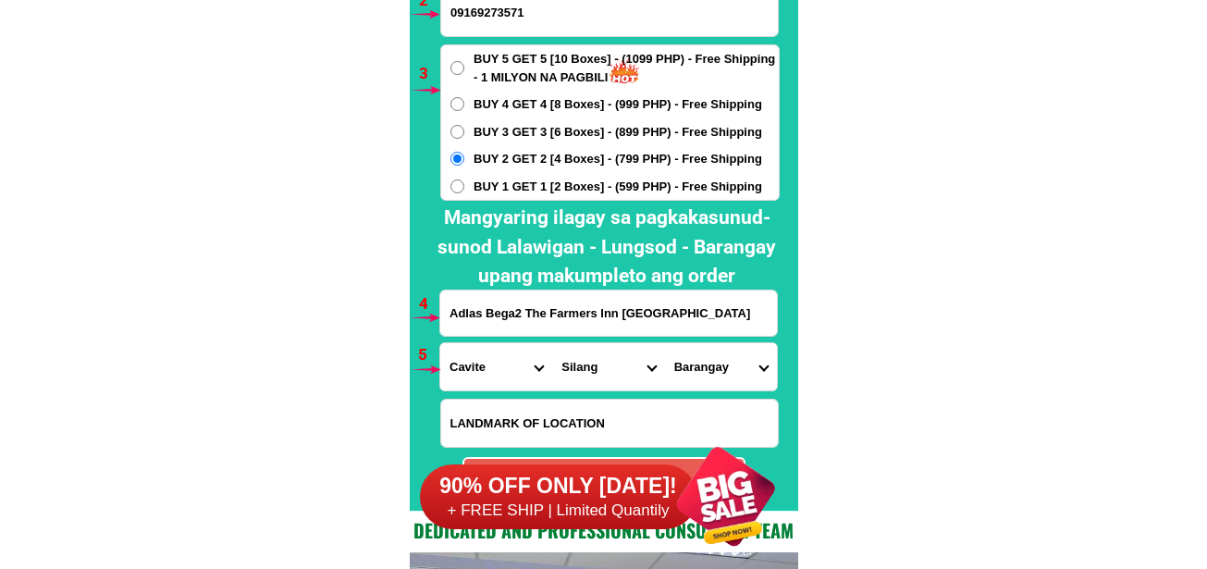
select select "63_82663295198"
click at [665, 343] on select "Barangay Acacia Adlas Anahaw i Anahaw ii Balite i Balite ii Balubad Banaba Bara…" at bounding box center [721, 366] width 112 height 47
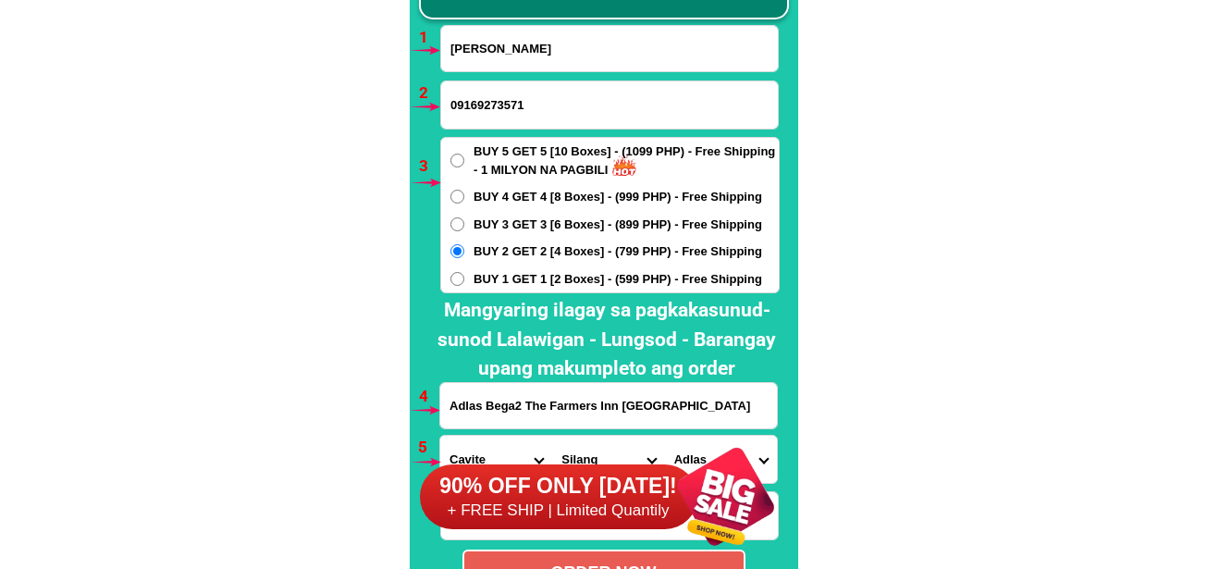
scroll to position [13883, 0]
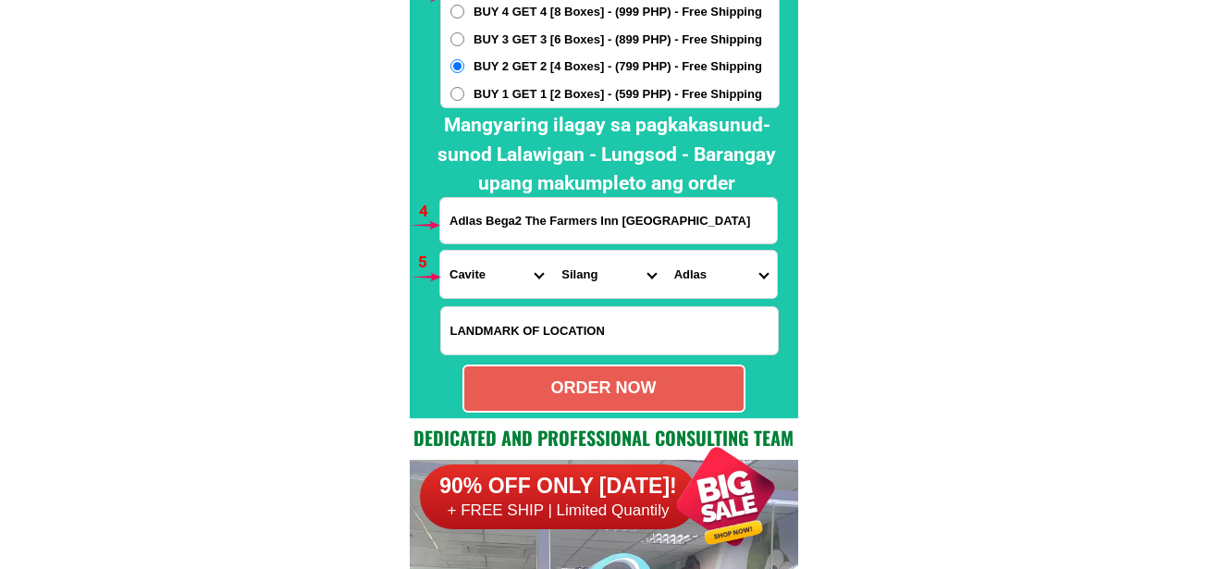
click at [617, 404] on div "ORDER NOW" at bounding box center [604, 389] width 283 height 48
radio input "true"
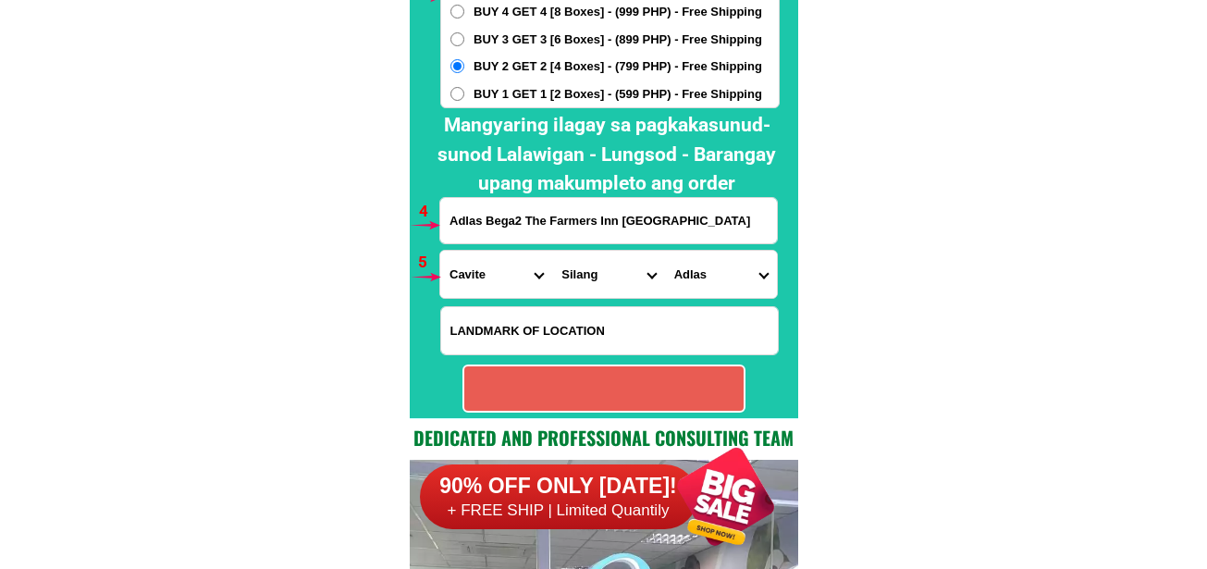
radio input "true"
